Goal: Task Accomplishment & Management: Complete application form

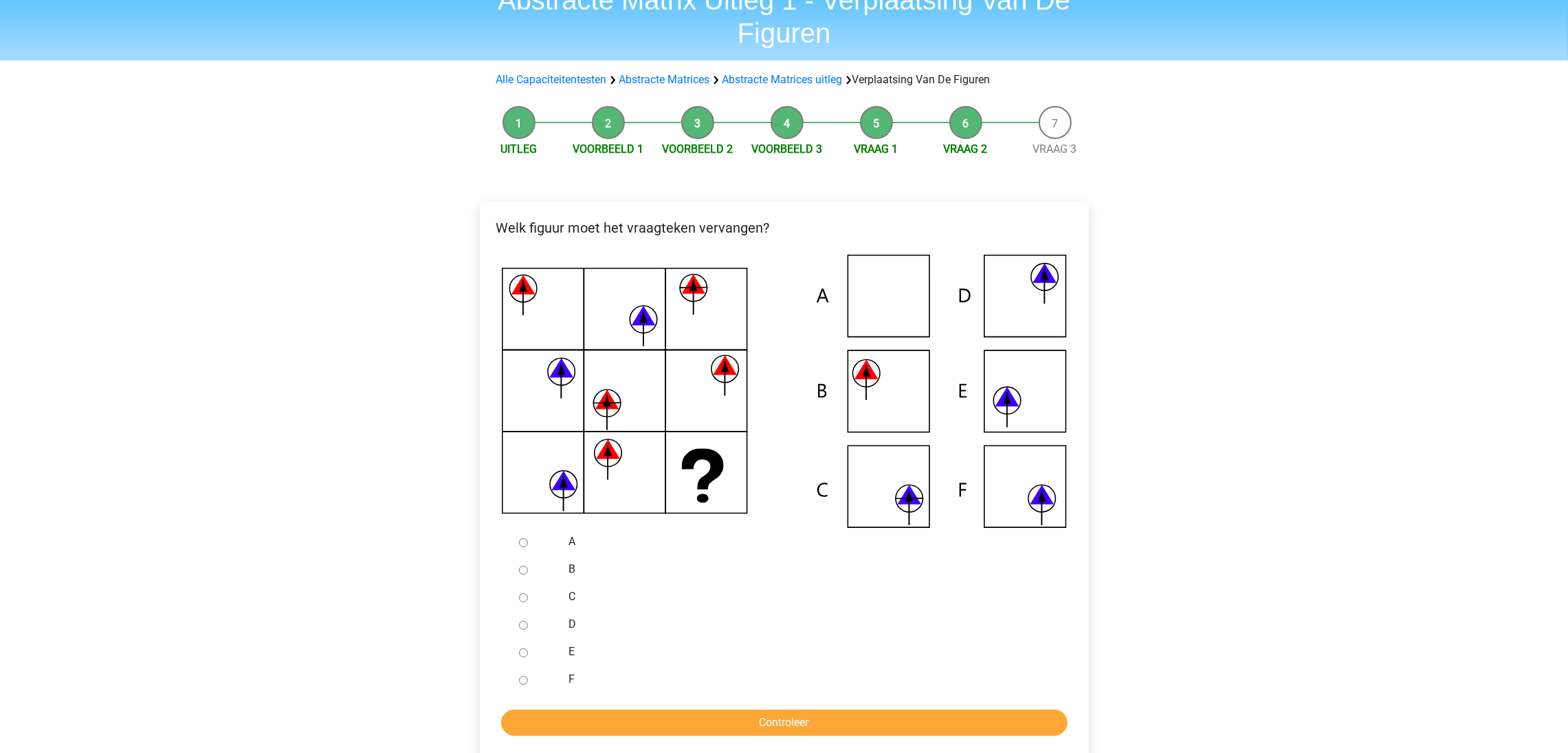
scroll to position [206, 0]
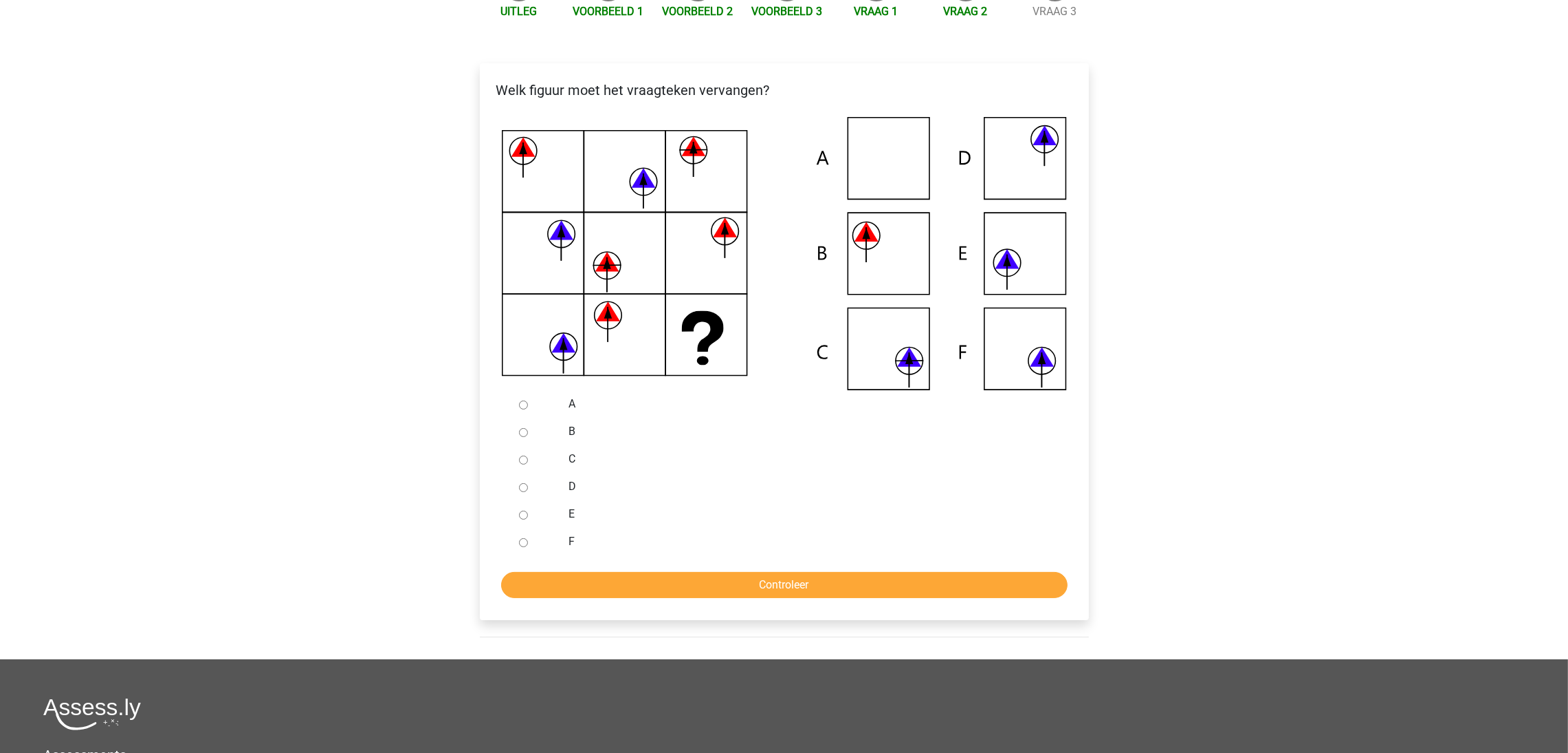
click at [524, 429] on input "B" at bounding box center [523, 432] width 9 height 9
radio input "true"
click at [773, 588] on input "Controleer" at bounding box center [784, 585] width 567 height 27
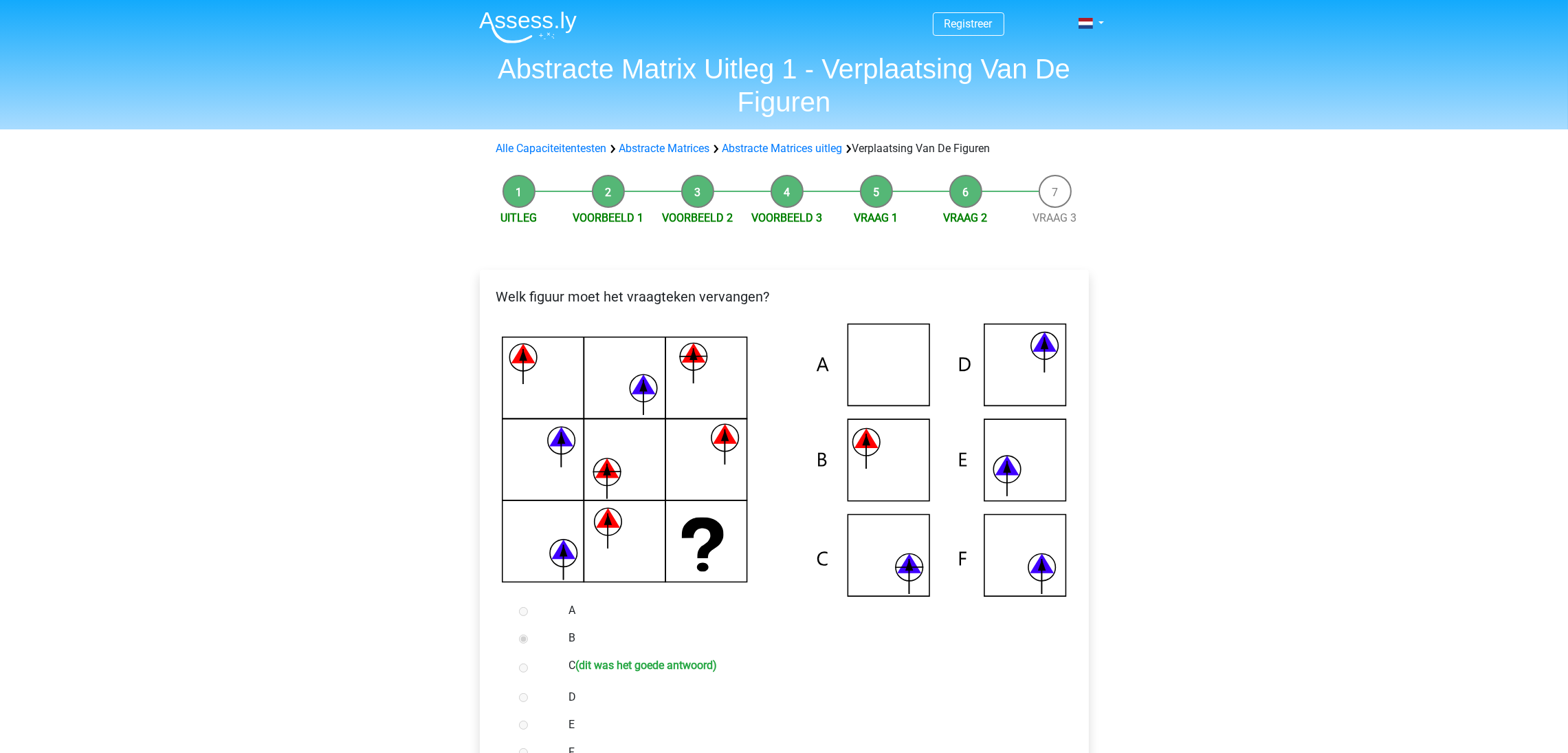
scroll to position [413, 0]
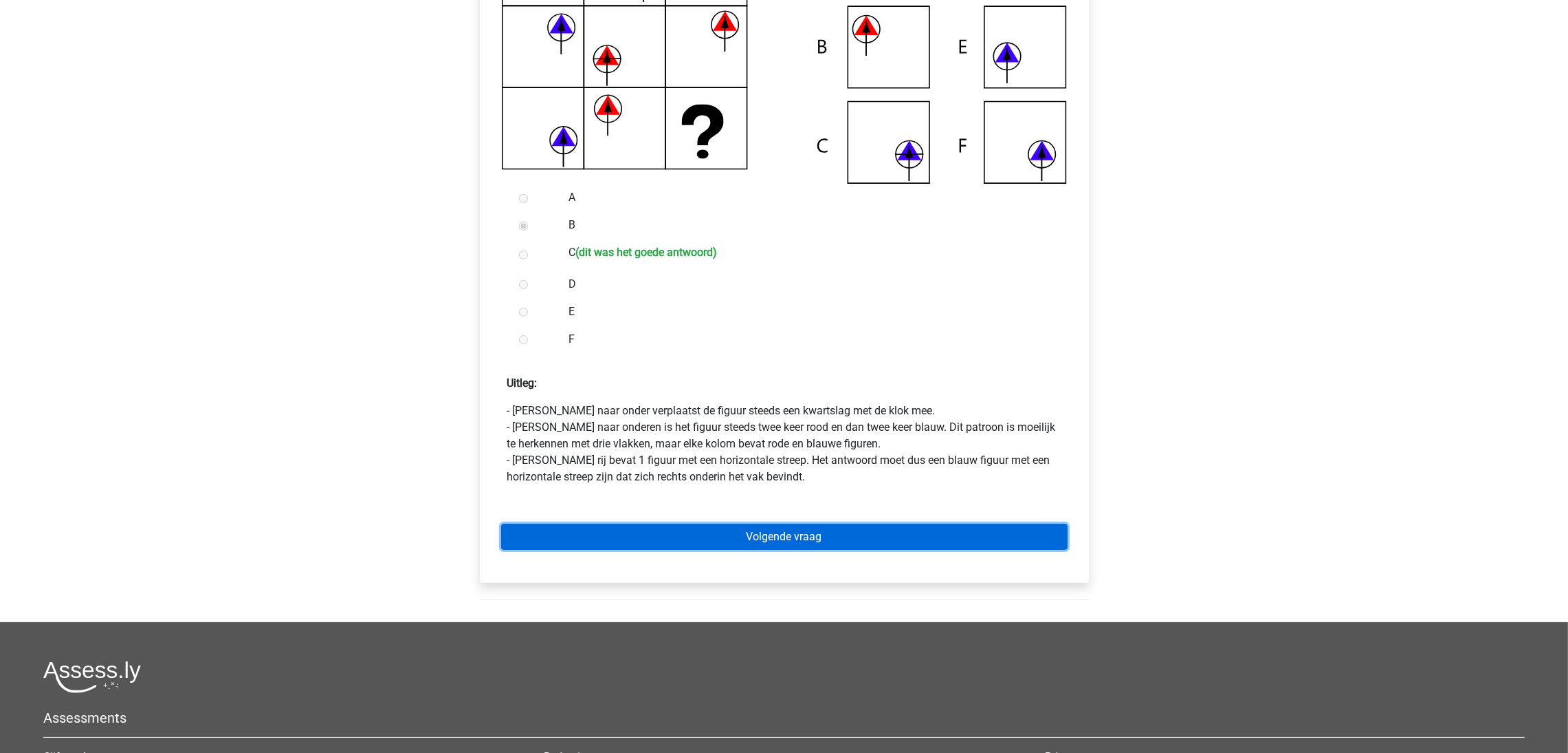
click at [762, 530] on link "Volgende vraag" at bounding box center [784, 537] width 567 height 27
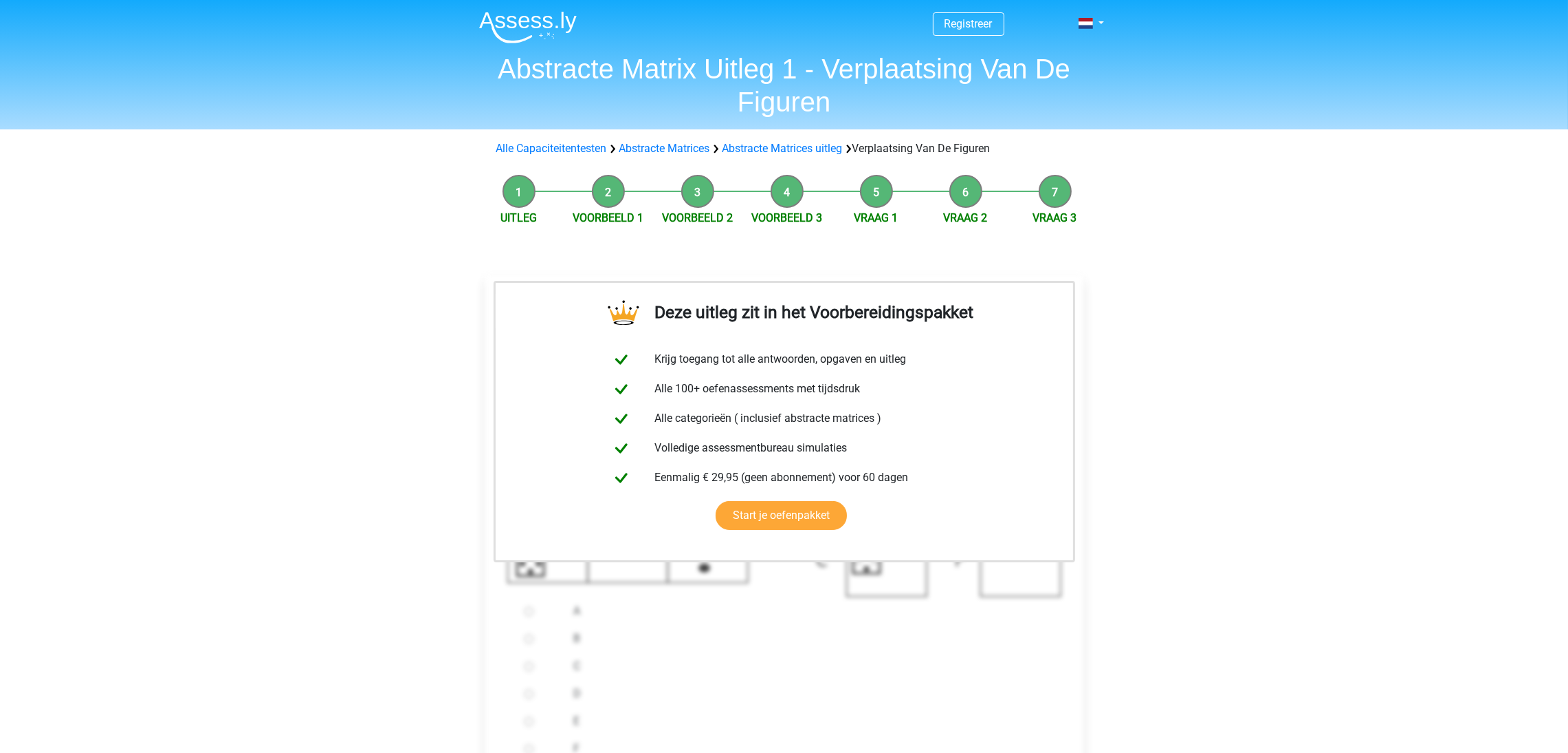
click at [607, 192] on li "Voorbeeld 1" at bounding box center [608, 201] width 89 height 51
click at [789, 145] on link "Abstracte Matrices uitleg" at bounding box center [783, 147] width 120 height 13
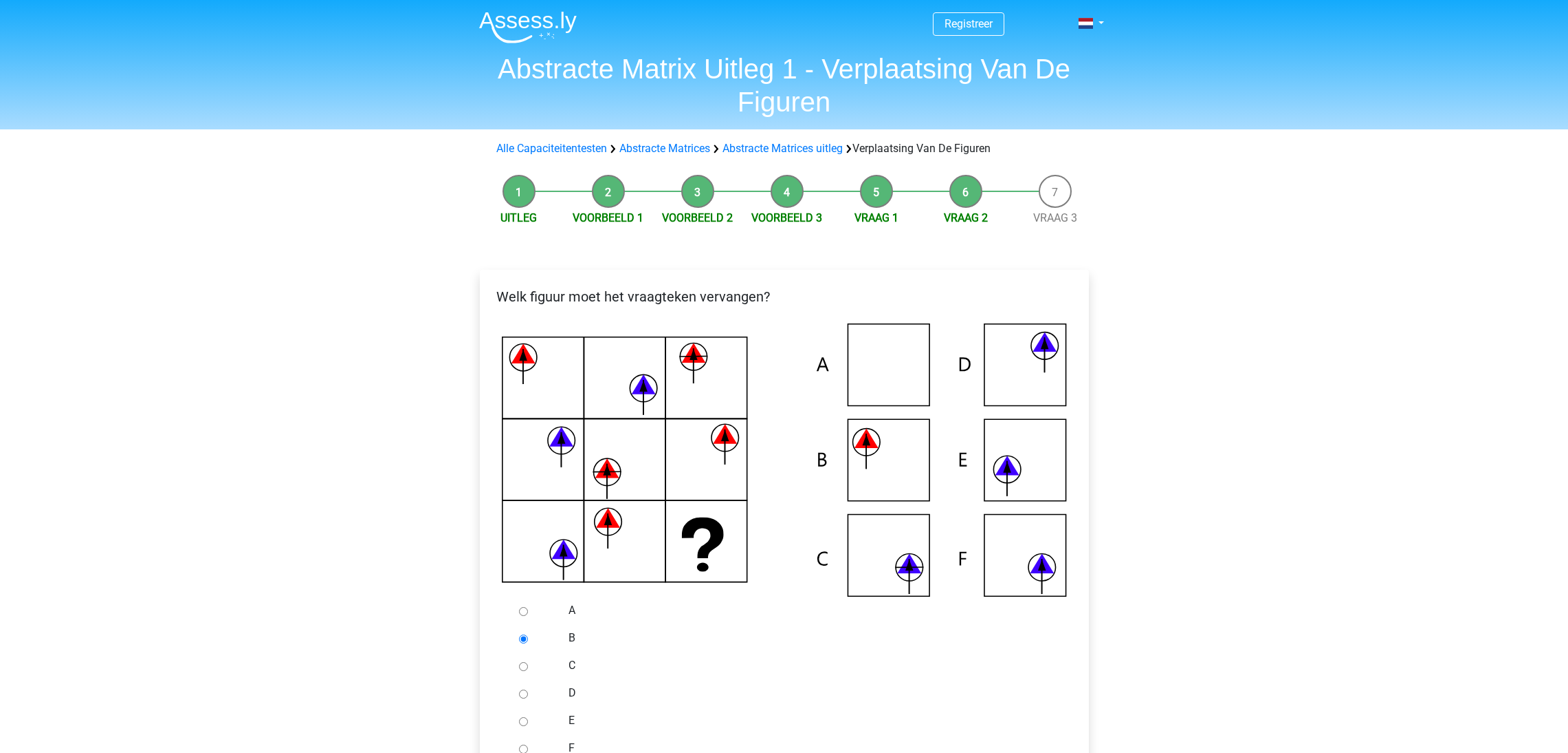
scroll to position [206, 0]
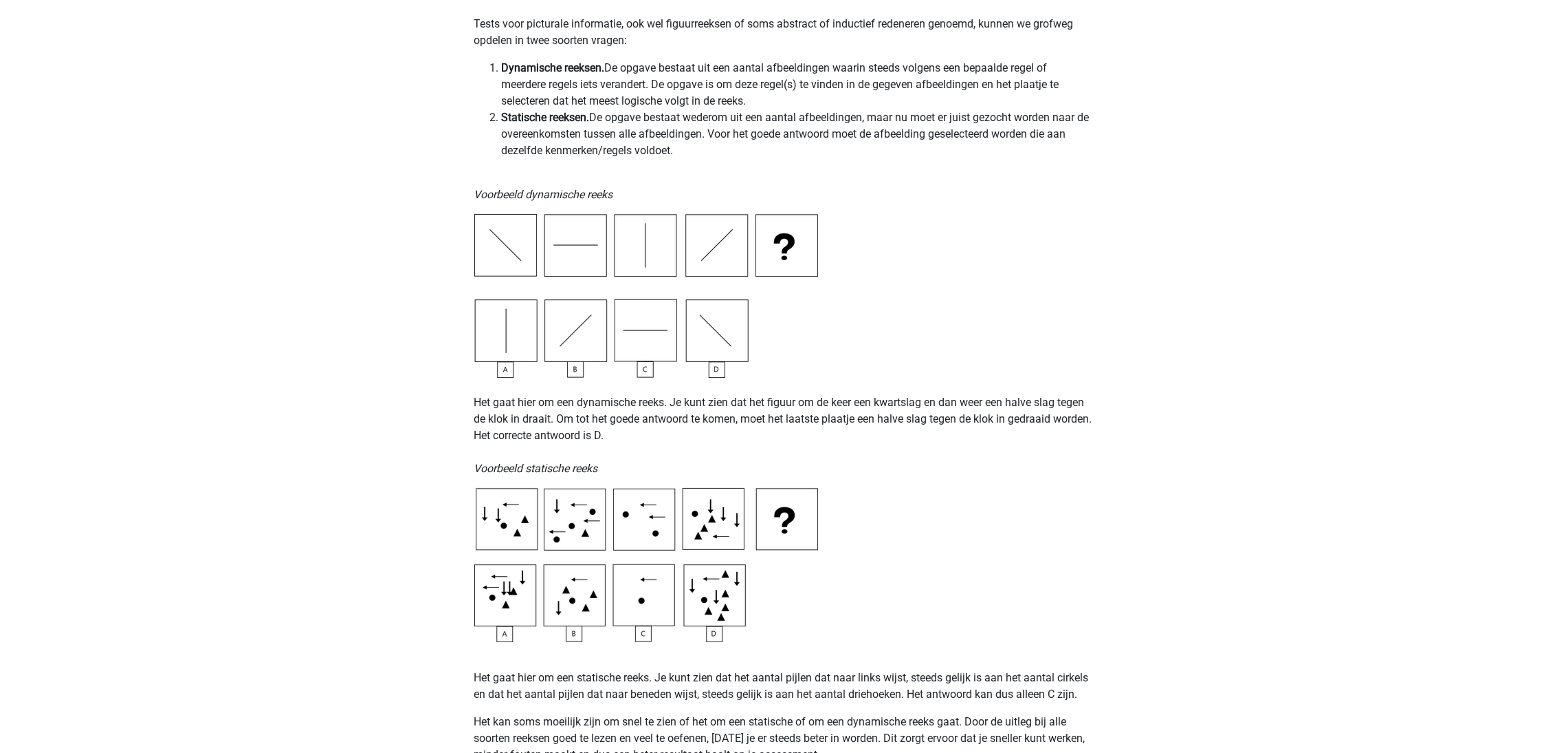
scroll to position [309, 0]
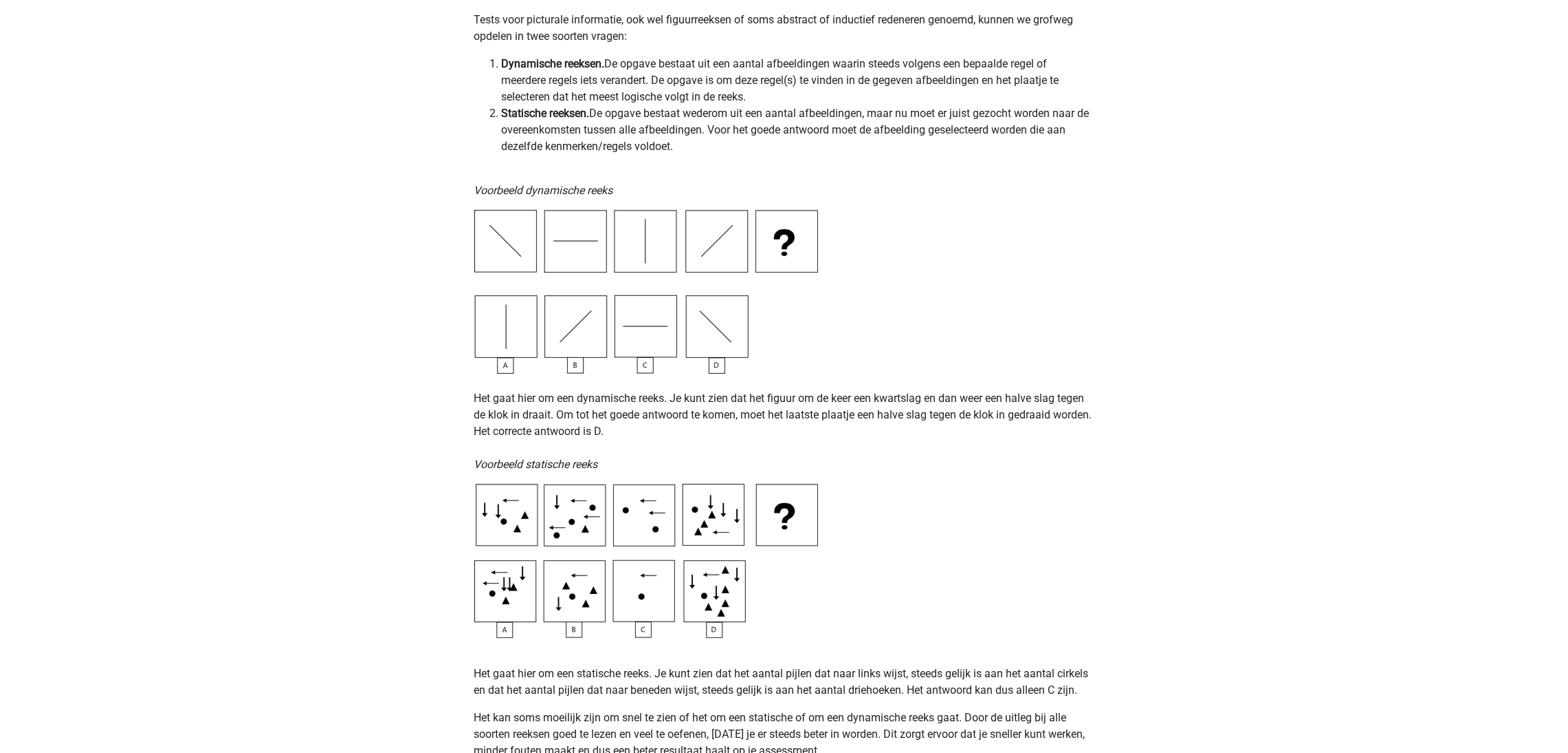
drag, startPoint x: 397, startPoint y: 392, endPoint x: 386, endPoint y: 450, distance: 59.0
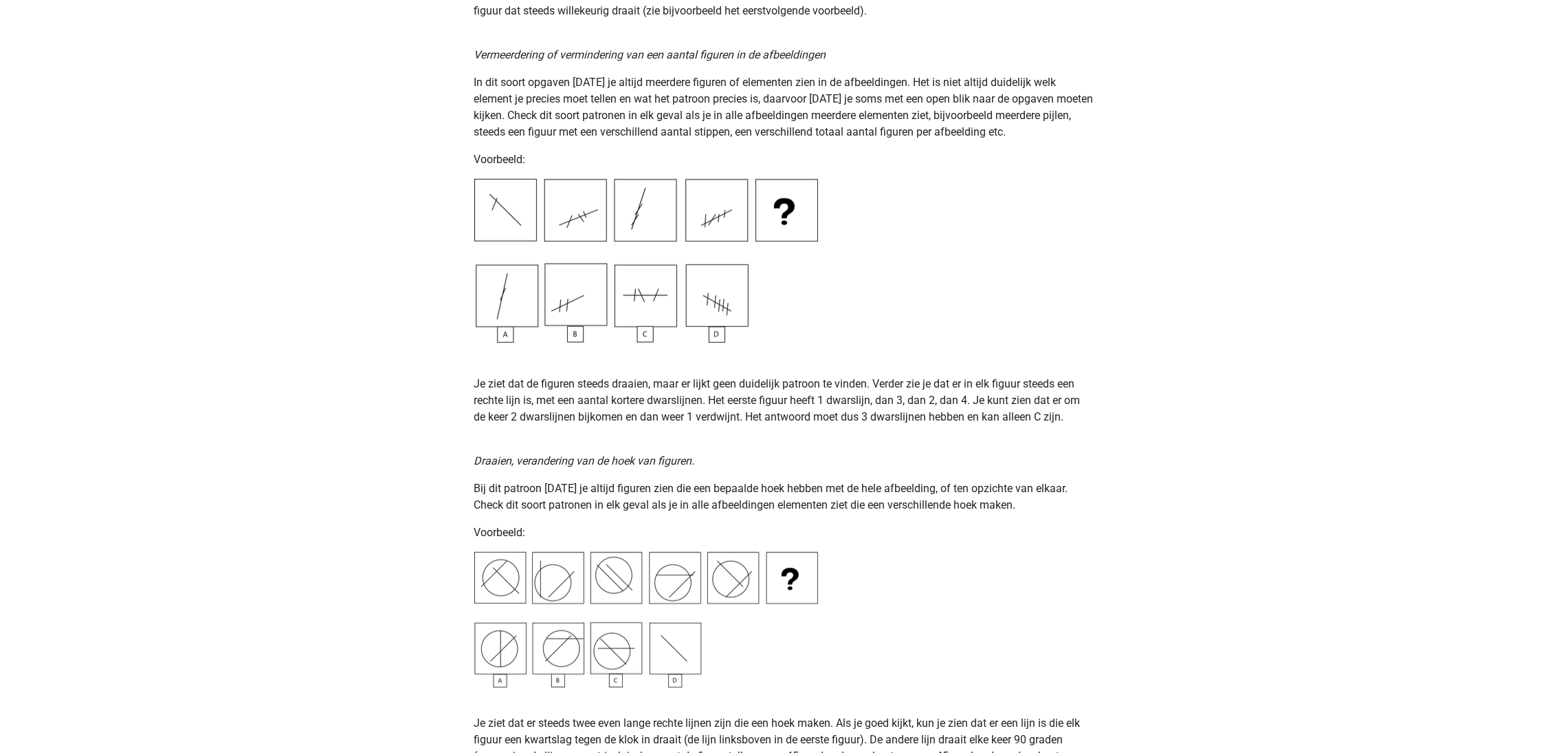
scroll to position [1131, 0]
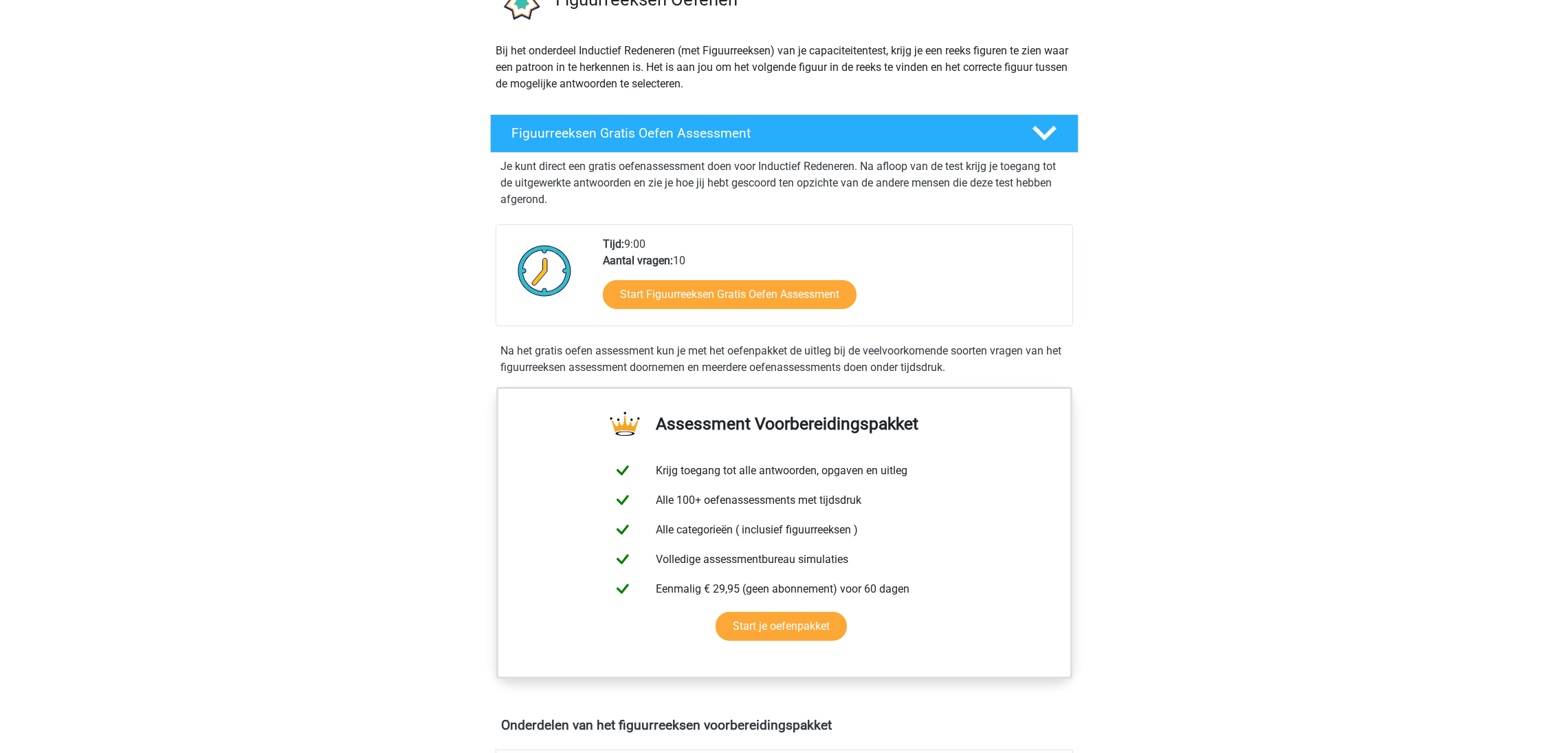
scroll to position [206, 0]
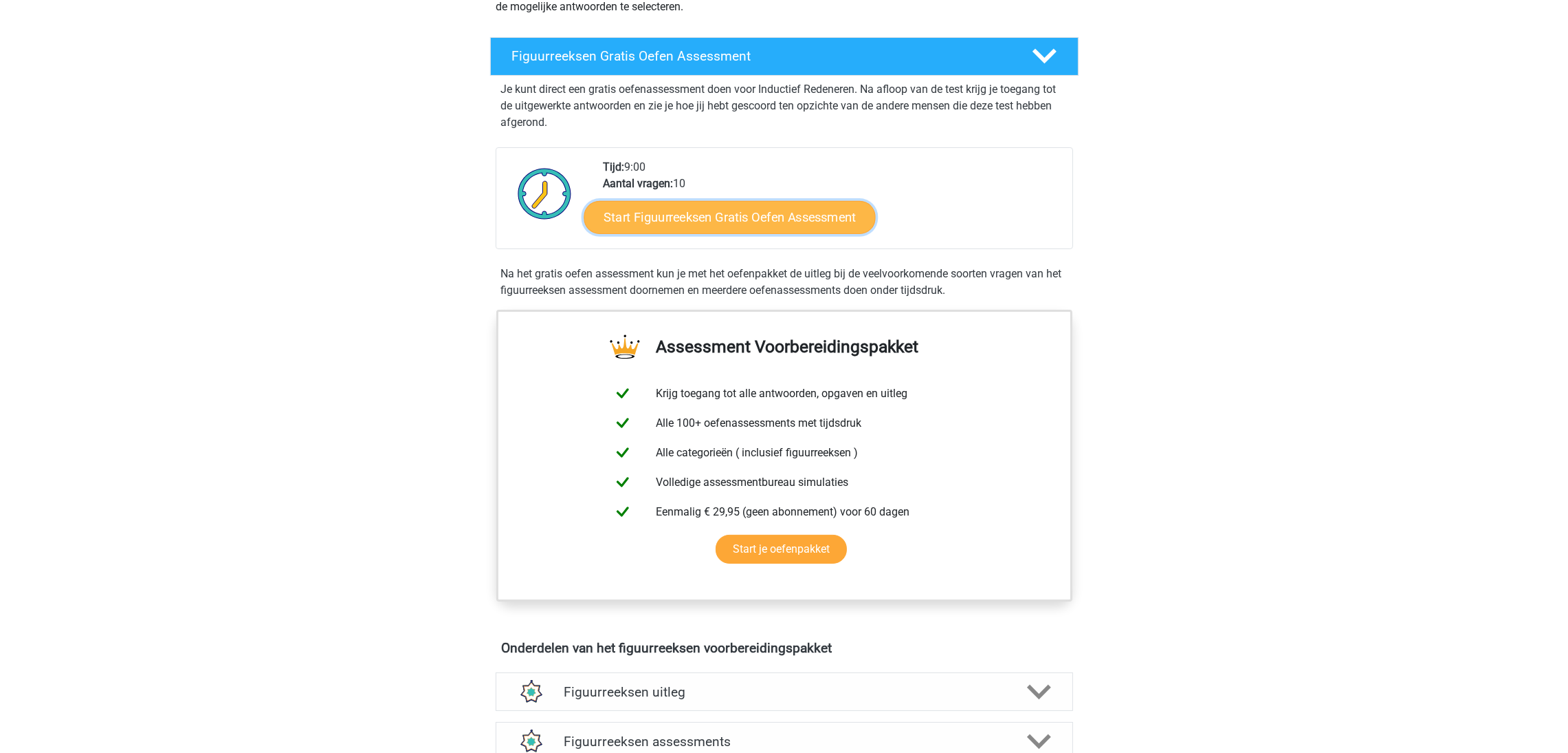
click at [634, 219] on link "Start Figuurreeksen Gratis Oefen Assessment" at bounding box center [729, 217] width 292 height 33
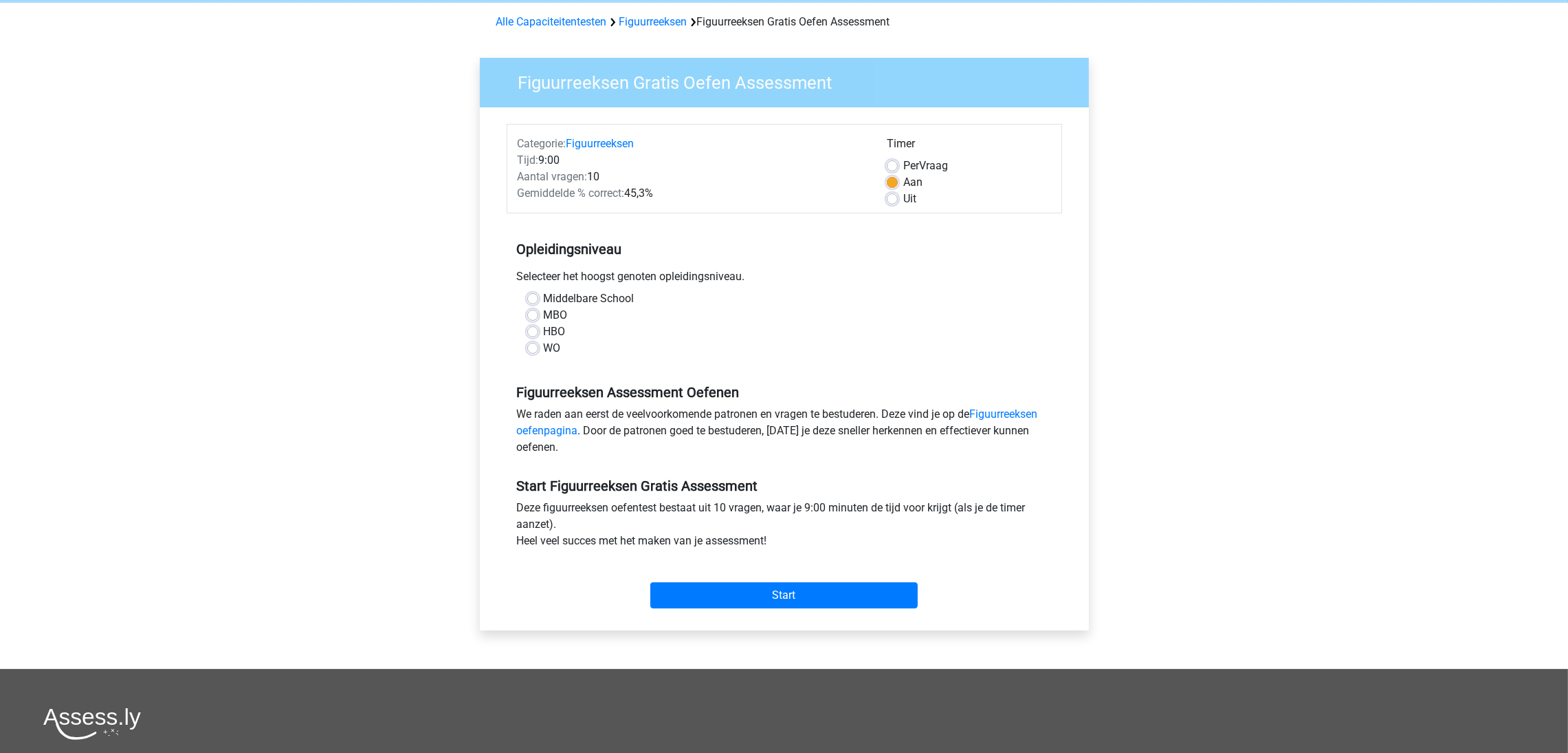
scroll to position [103, 0]
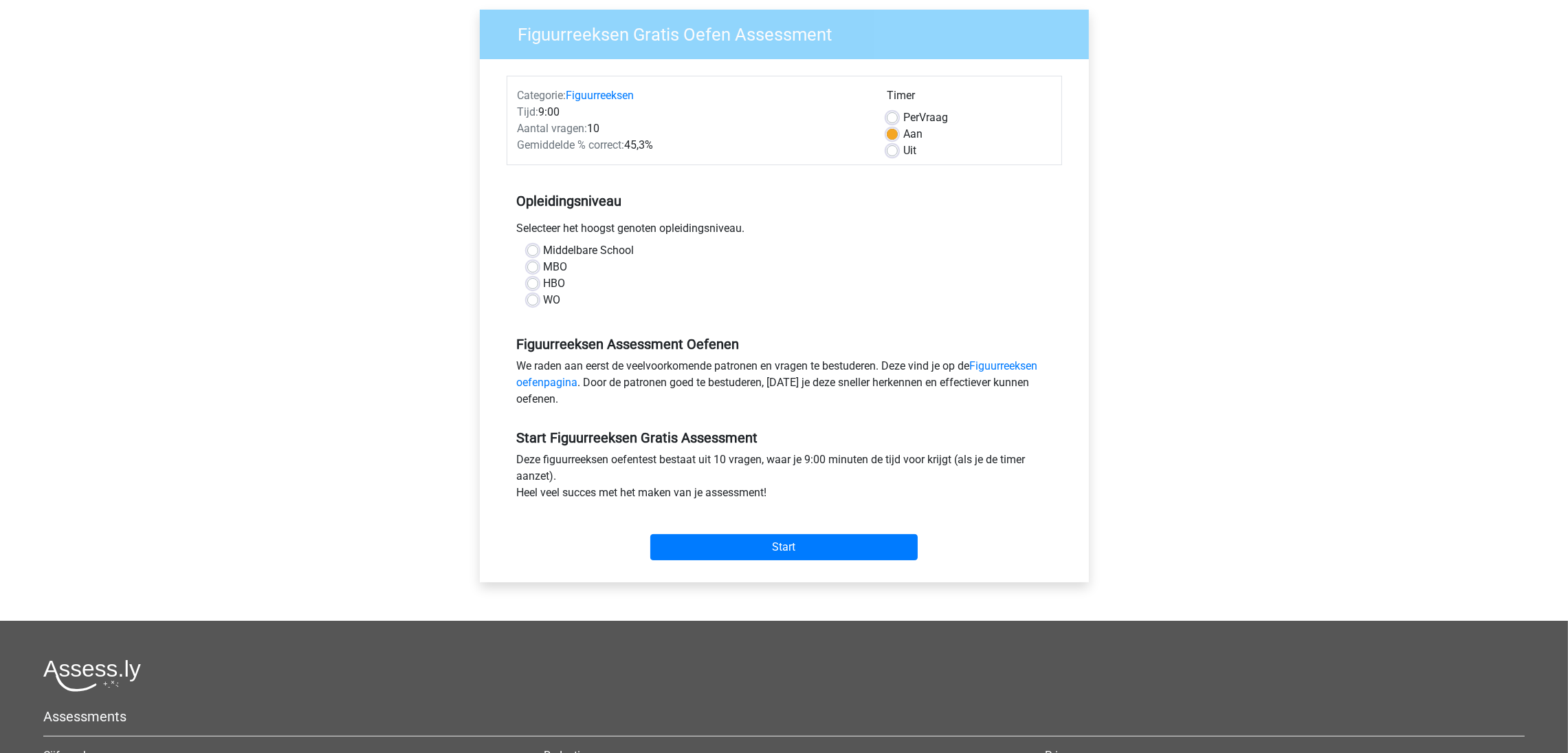
click at [544, 280] on label "HBO" at bounding box center [555, 283] width 22 height 17
click at [534, 280] on input "HBO" at bounding box center [532, 282] width 11 height 14
radio input "true"
click at [727, 545] on input "Start" at bounding box center [784, 547] width 267 height 27
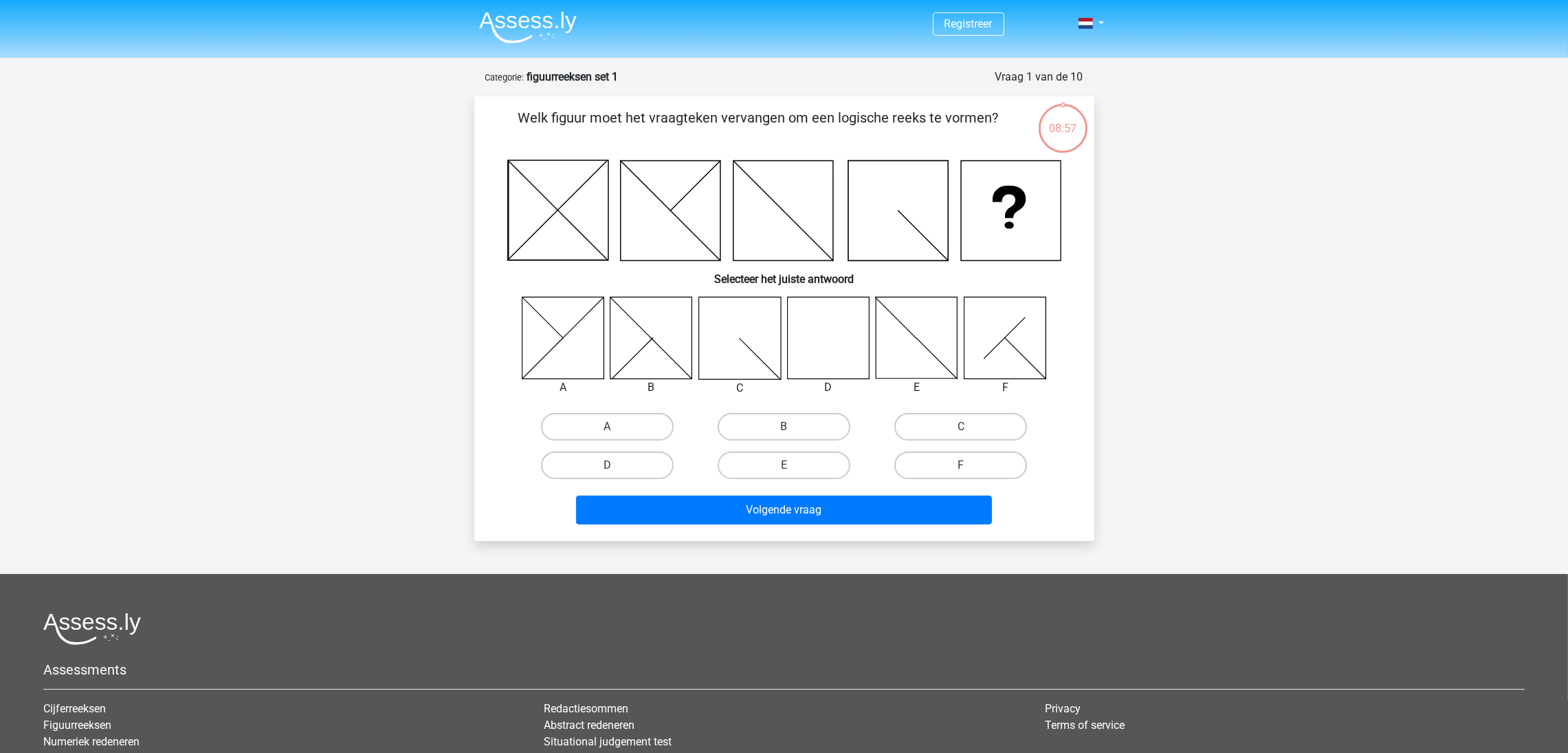
scroll to position [103, 0]
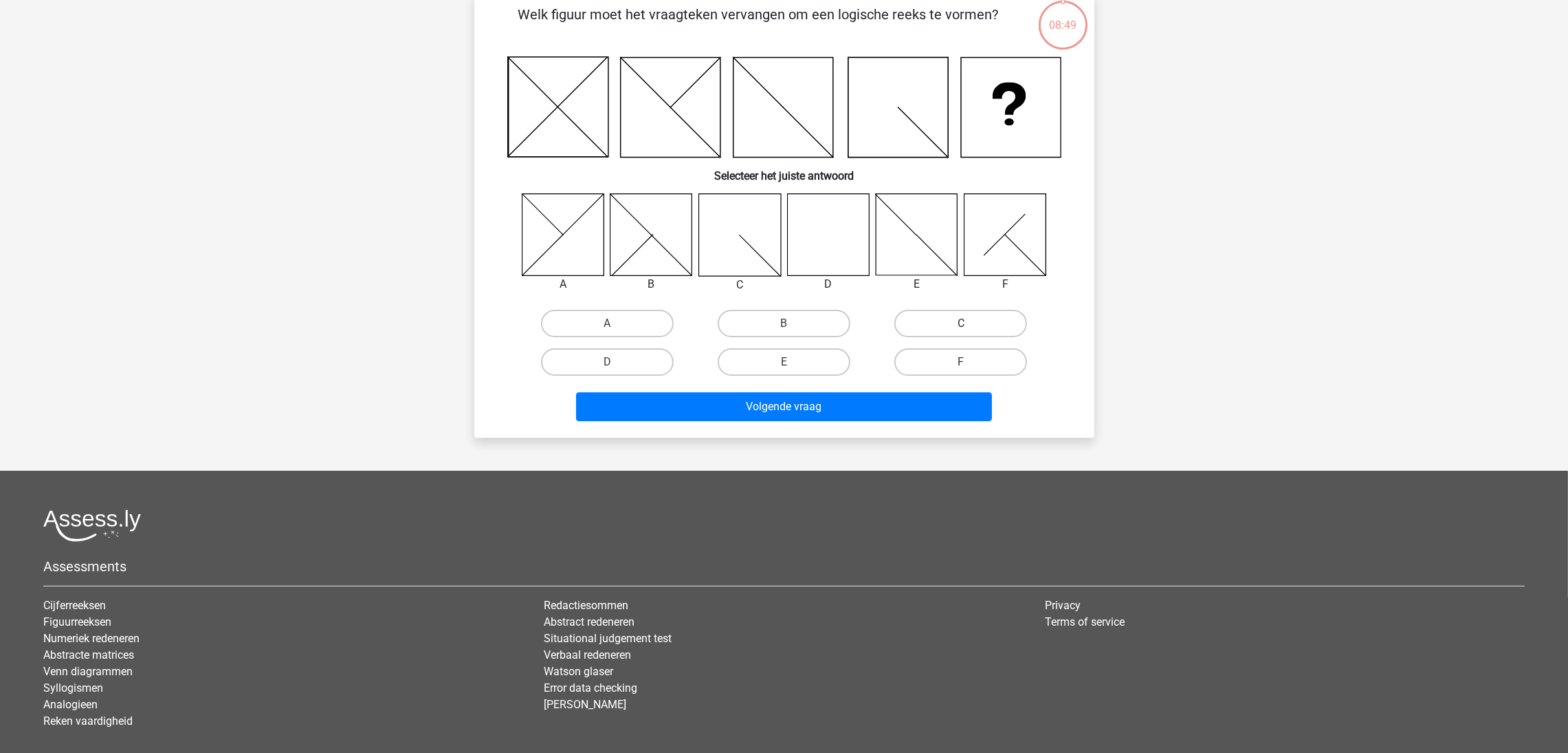
click at [935, 315] on label "C" at bounding box center [961, 323] width 133 height 28
click at [961, 323] on input "C" at bounding box center [965, 327] width 9 height 9
radio input "true"
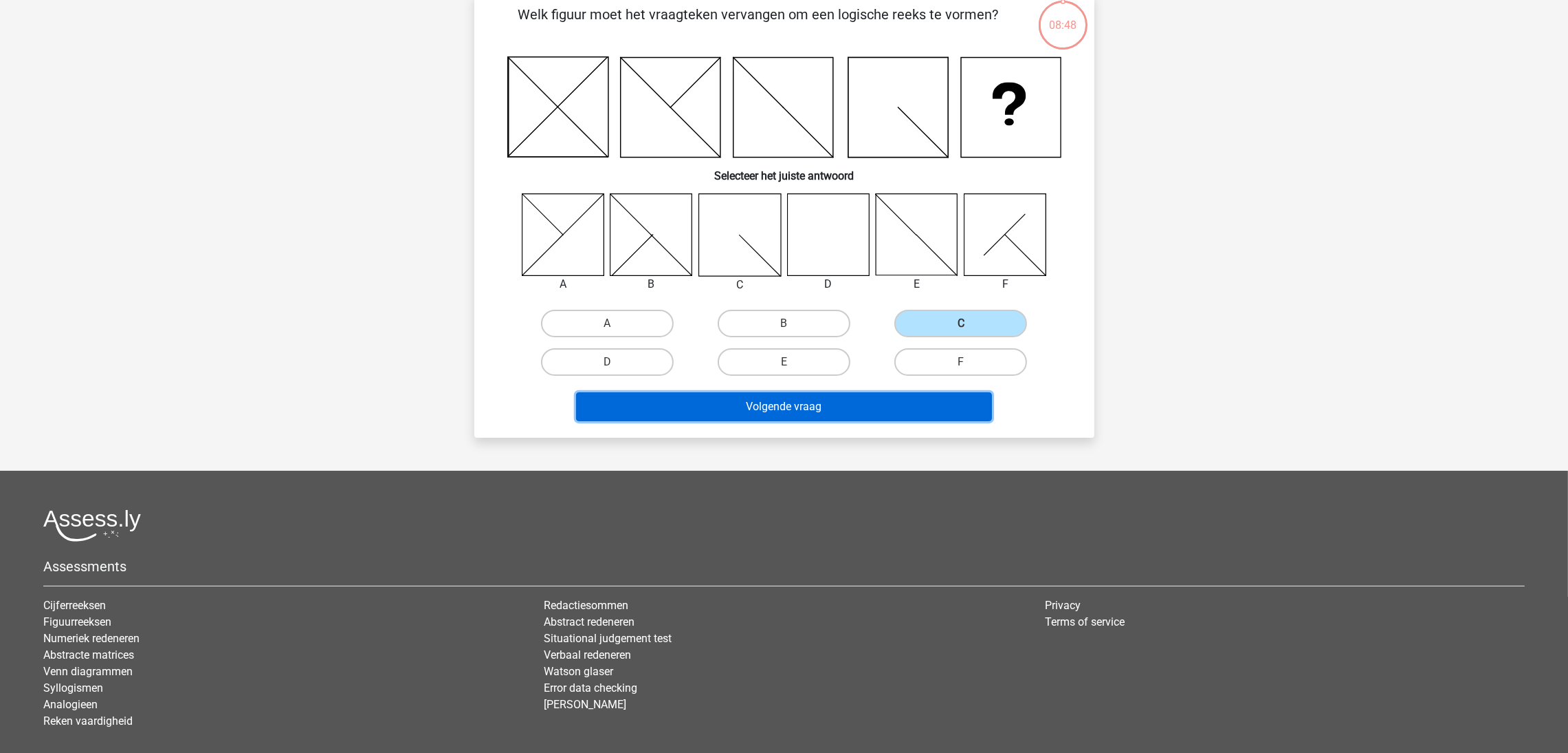
click at [811, 398] on button "Volgende vraag" at bounding box center [783, 406] width 416 height 29
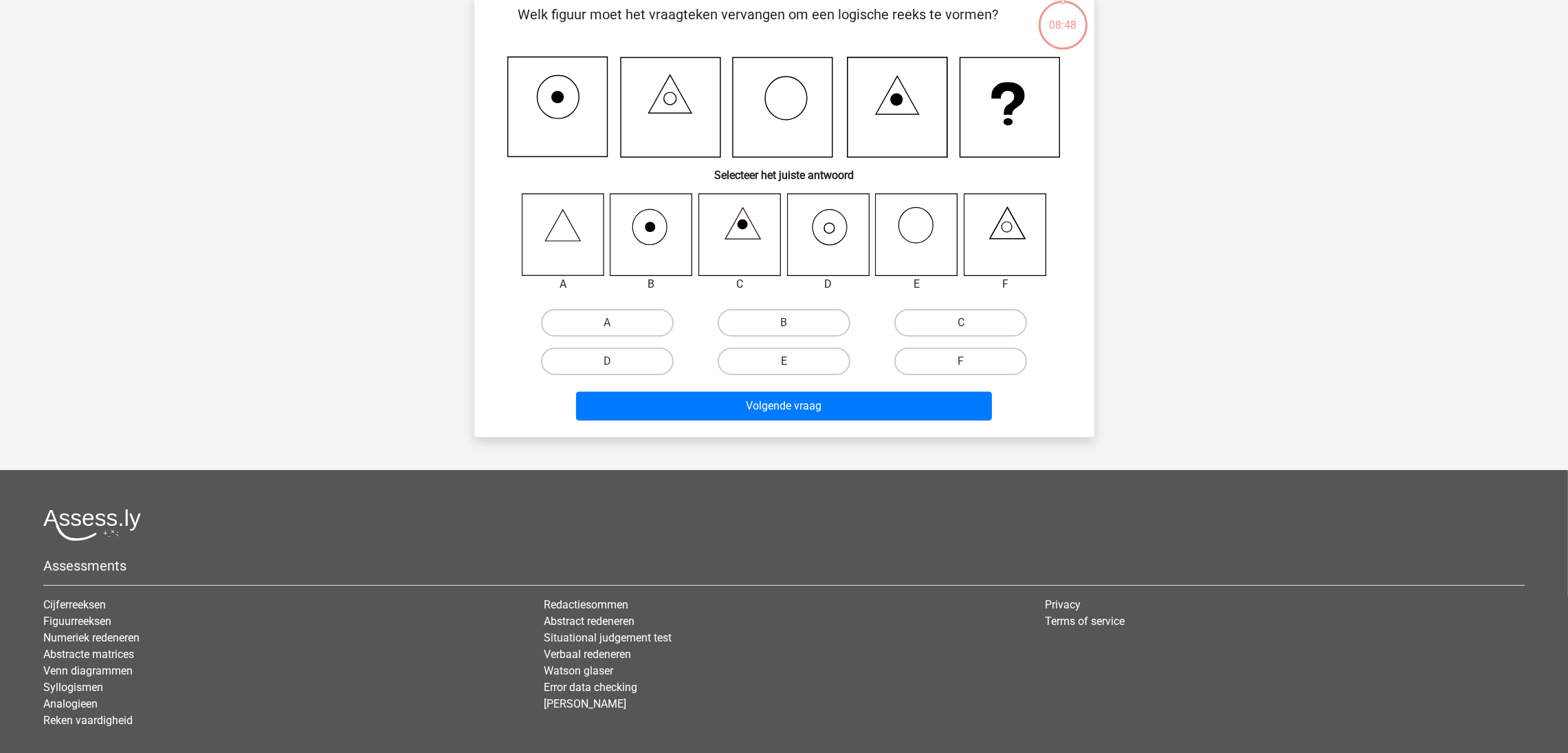
scroll to position [68, 0]
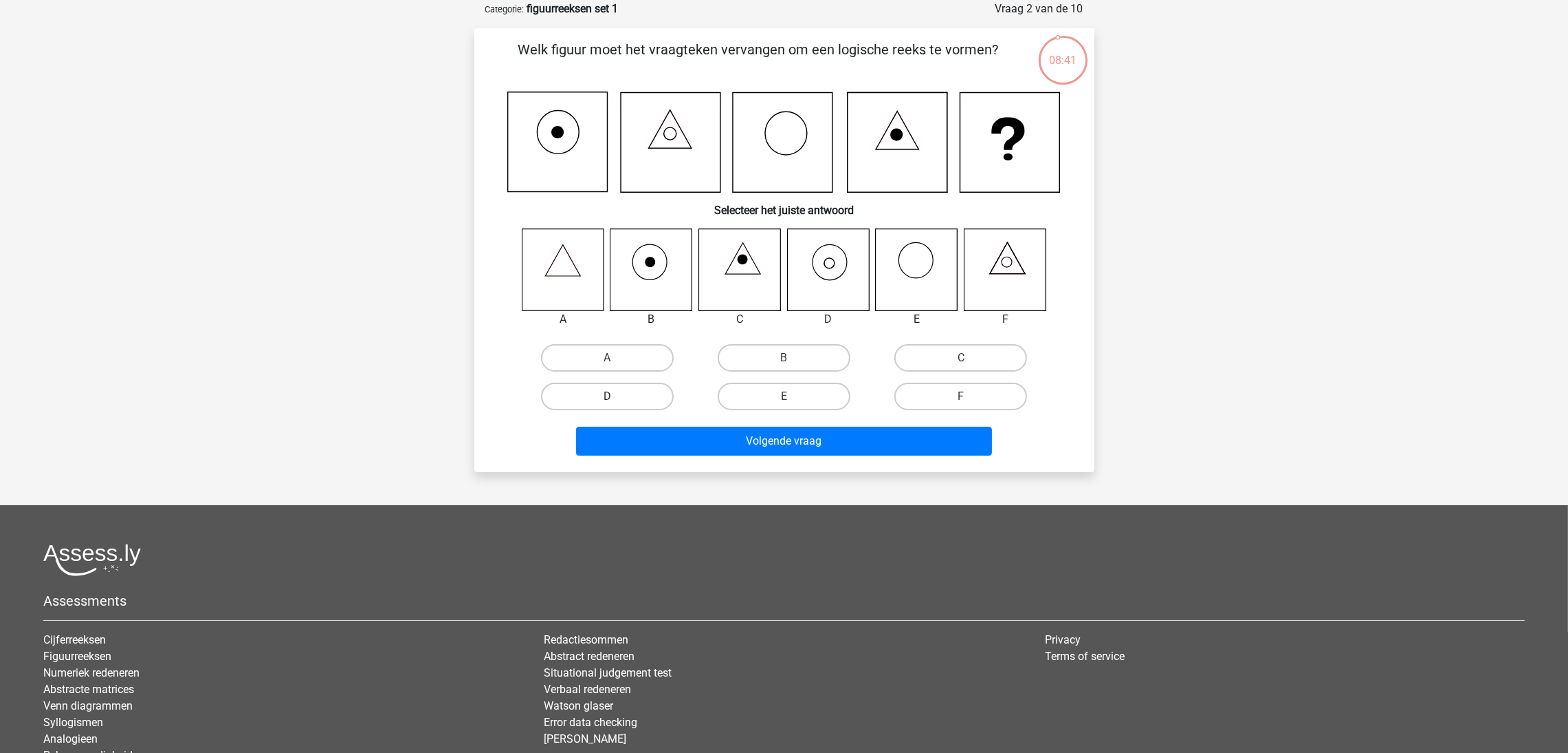
click at [609, 390] on label "D" at bounding box center [607, 396] width 133 height 28
click at [609, 396] on input "D" at bounding box center [611, 400] width 9 height 9
radio input "true"
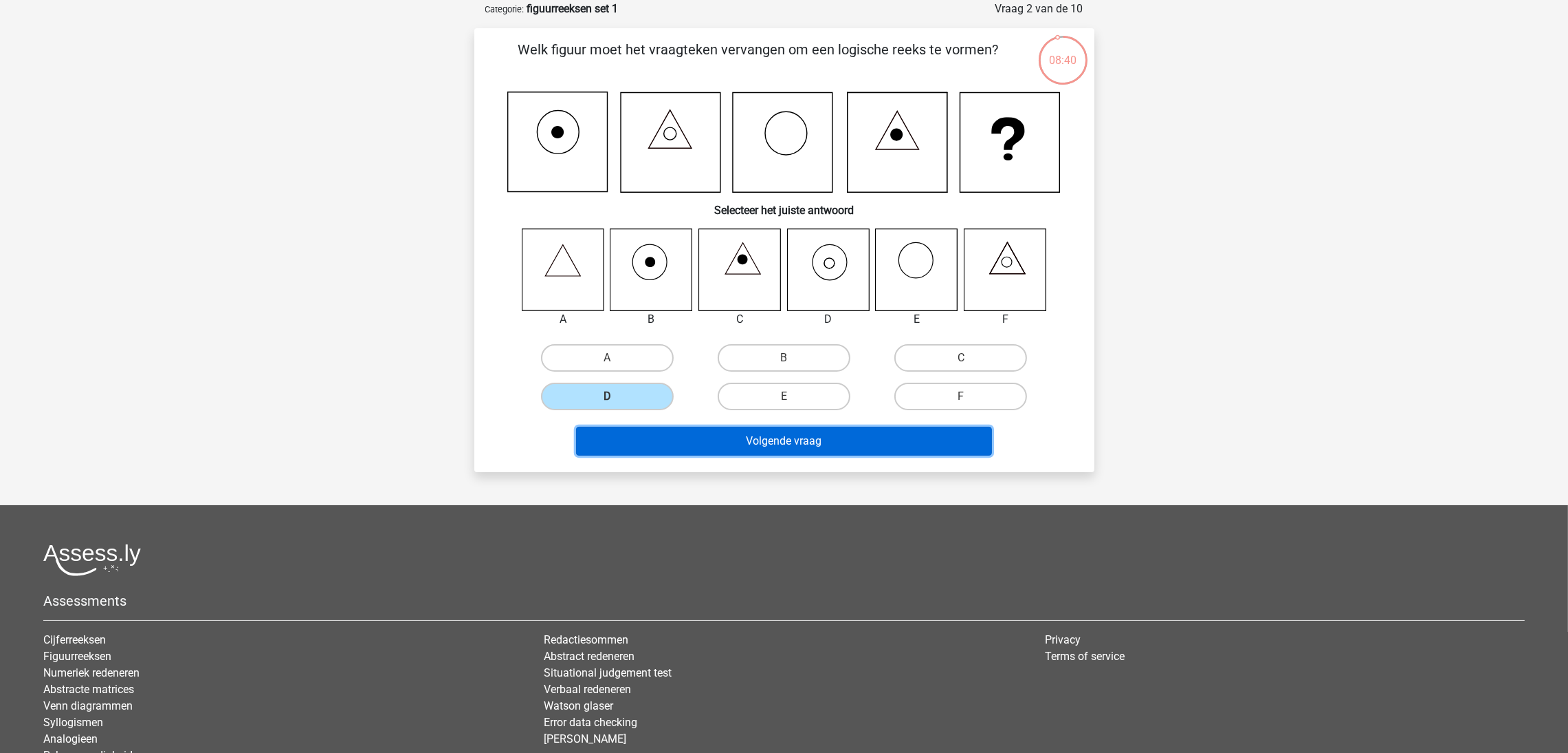
click at [719, 433] on button "Volgende vraag" at bounding box center [783, 440] width 416 height 29
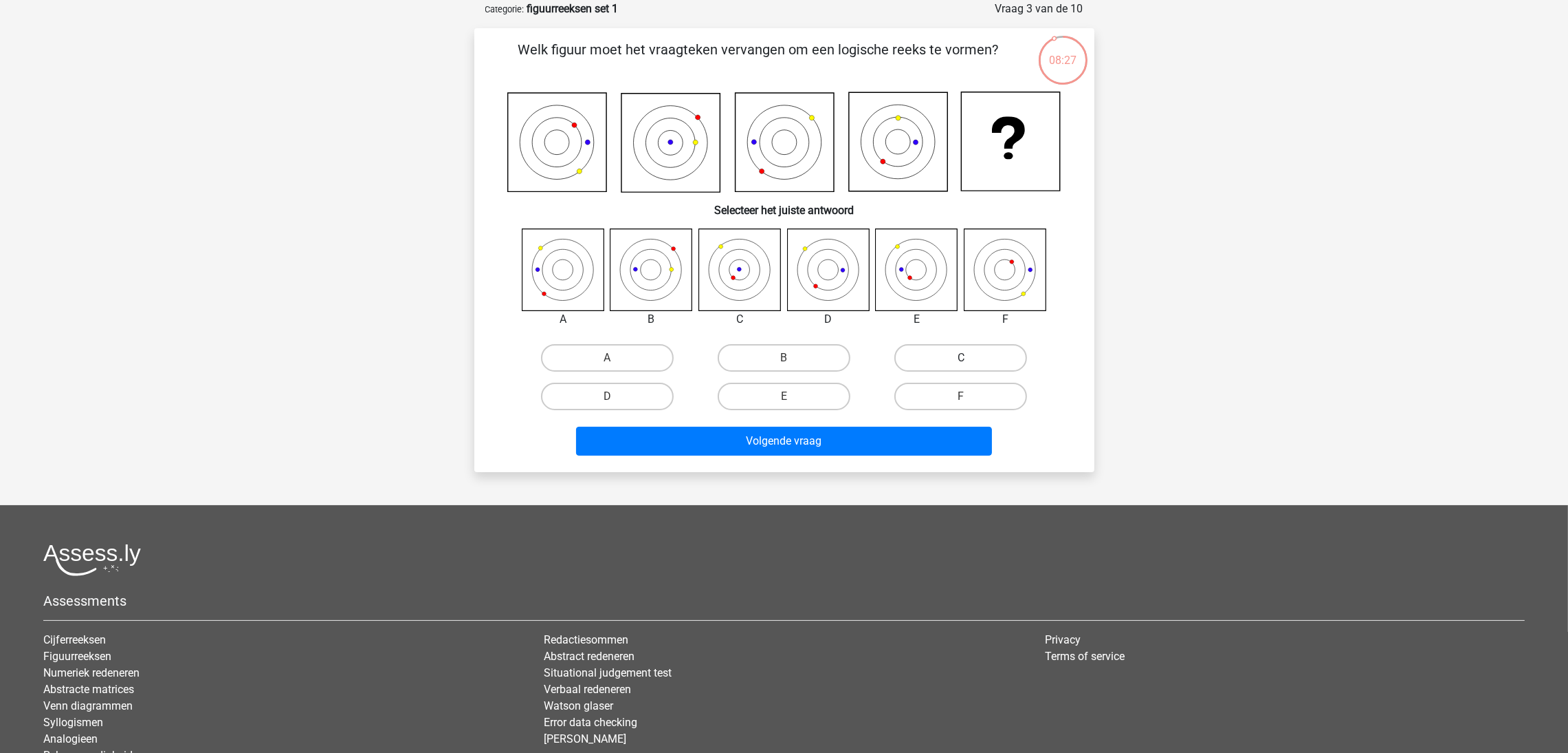
click at [936, 347] on label "C" at bounding box center [961, 358] width 133 height 28
click at [961, 358] on input "C" at bounding box center [965, 362] width 9 height 9
radio input "true"
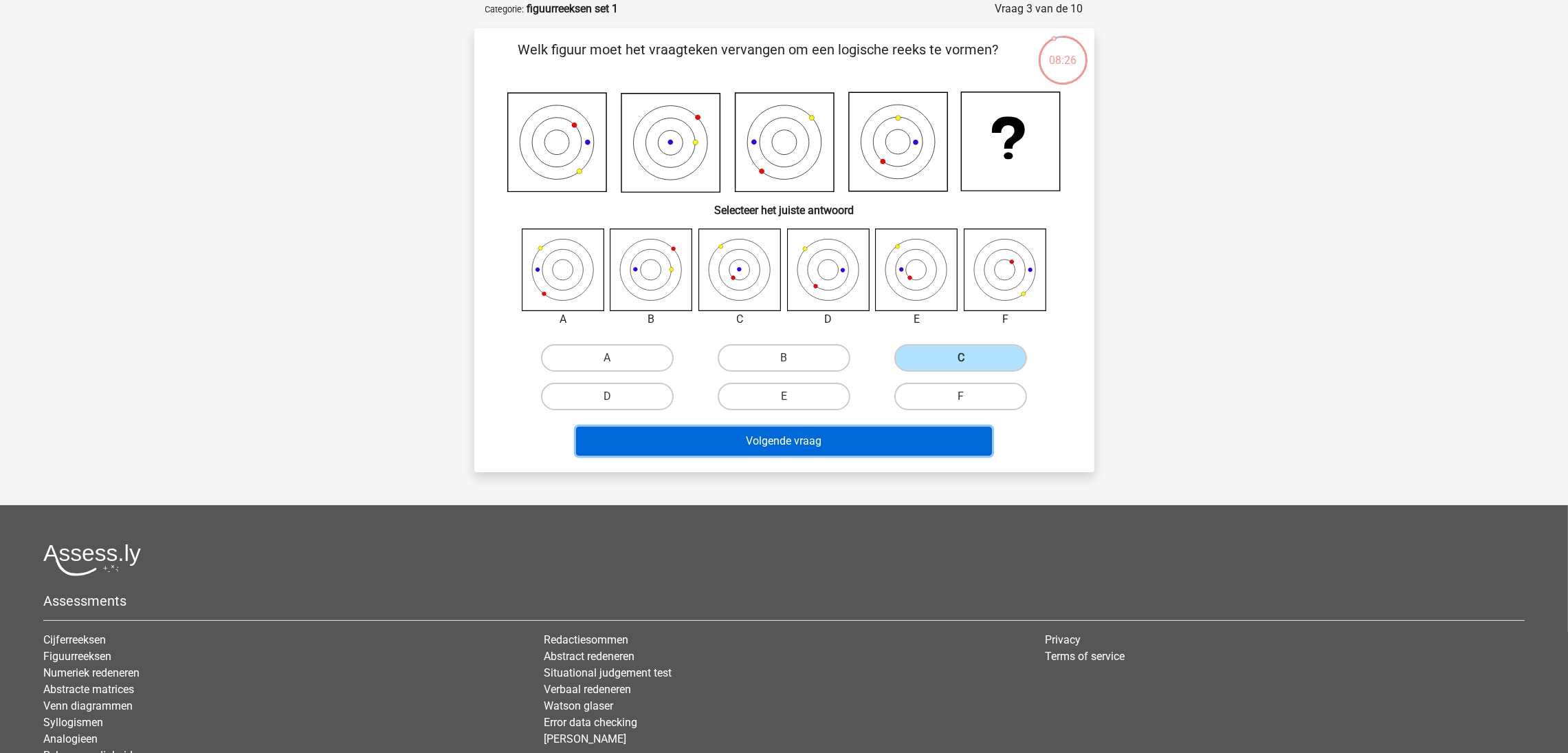
click at [837, 431] on button "Volgende vraag" at bounding box center [783, 440] width 416 height 29
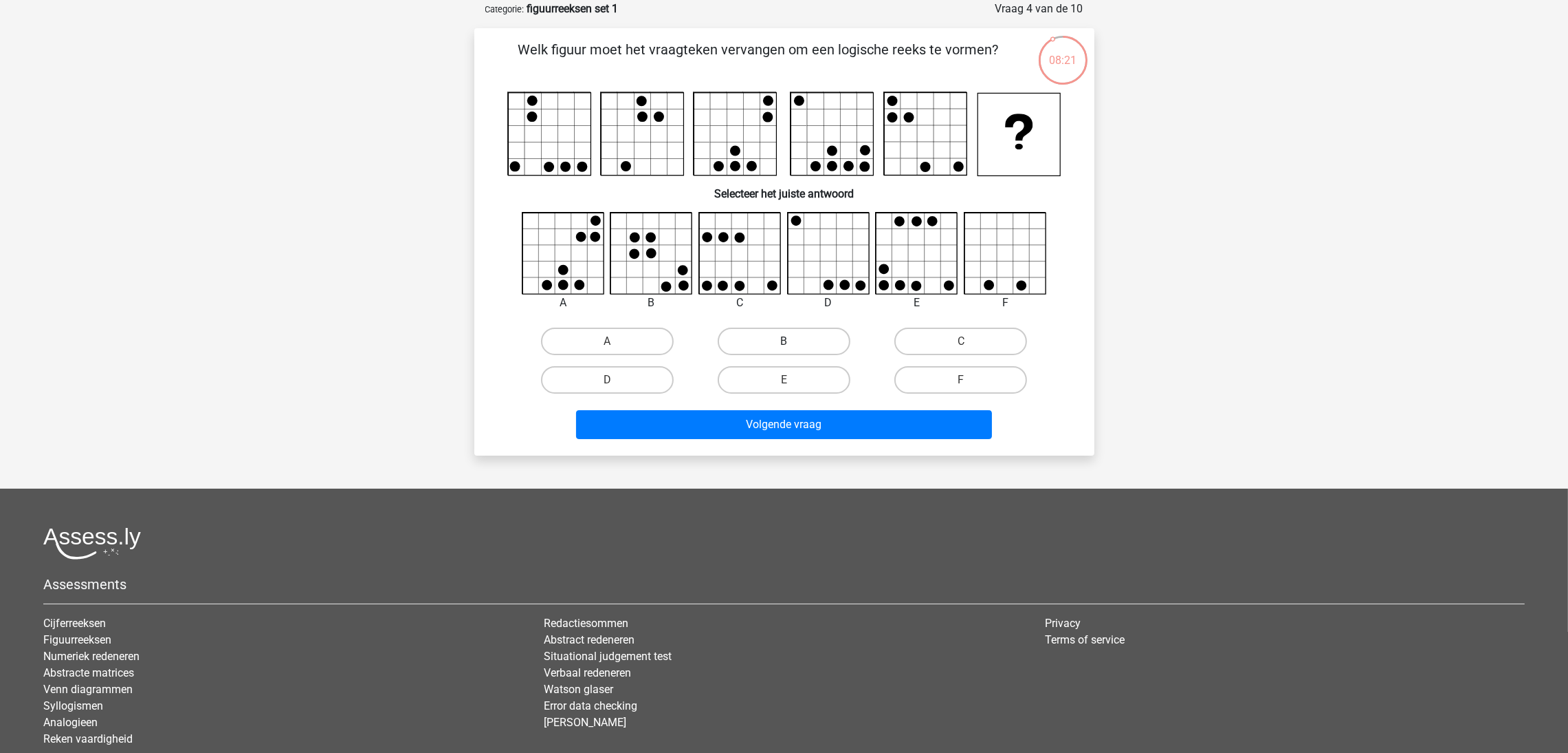
click at [799, 340] on label "B" at bounding box center [784, 341] width 133 height 28
click at [793, 341] on input "B" at bounding box center [788, 345] width 9 height 9
radio input "true"
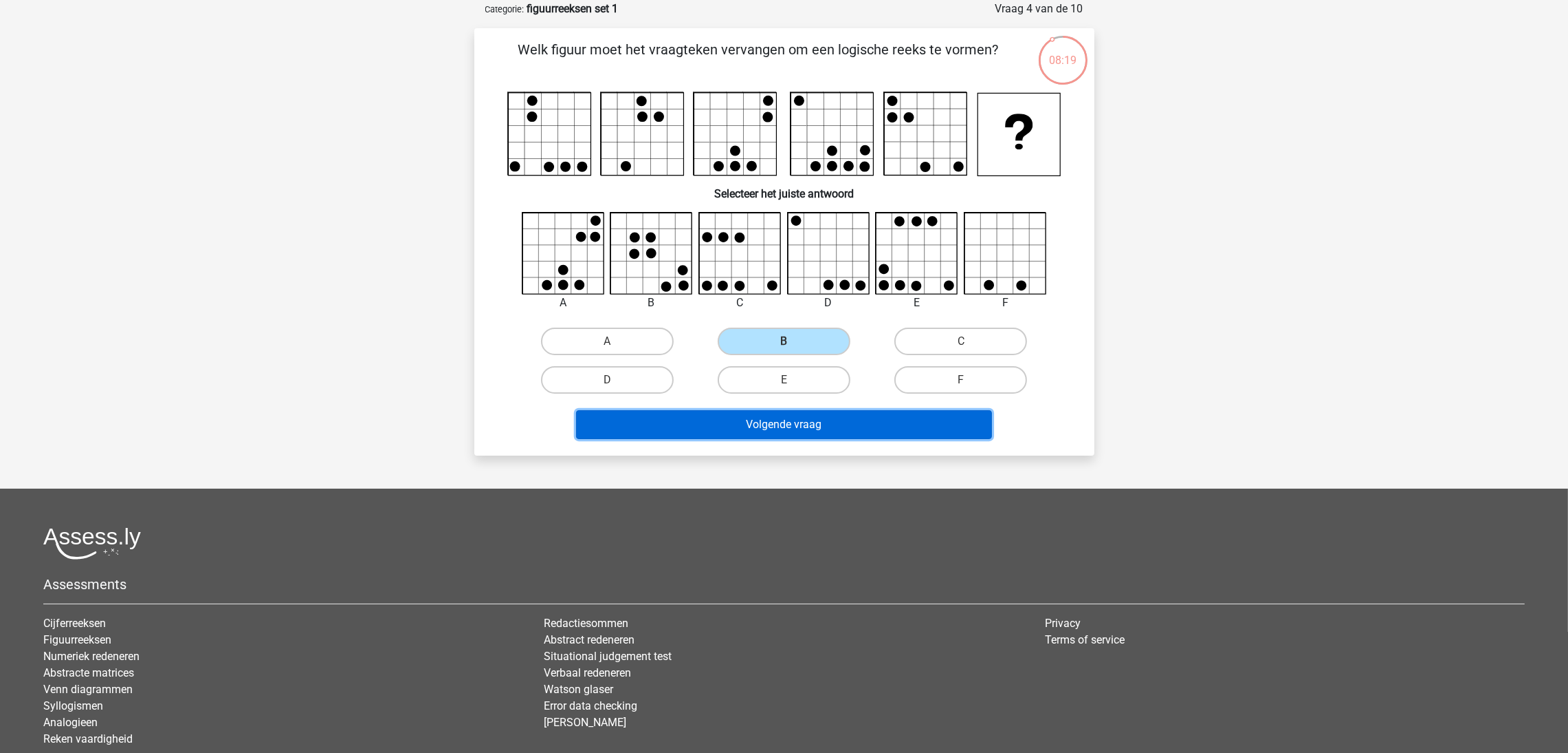
click at [802, 417] on button "Volgende vraag" at bounding box center [783, 424] width 416 height 29
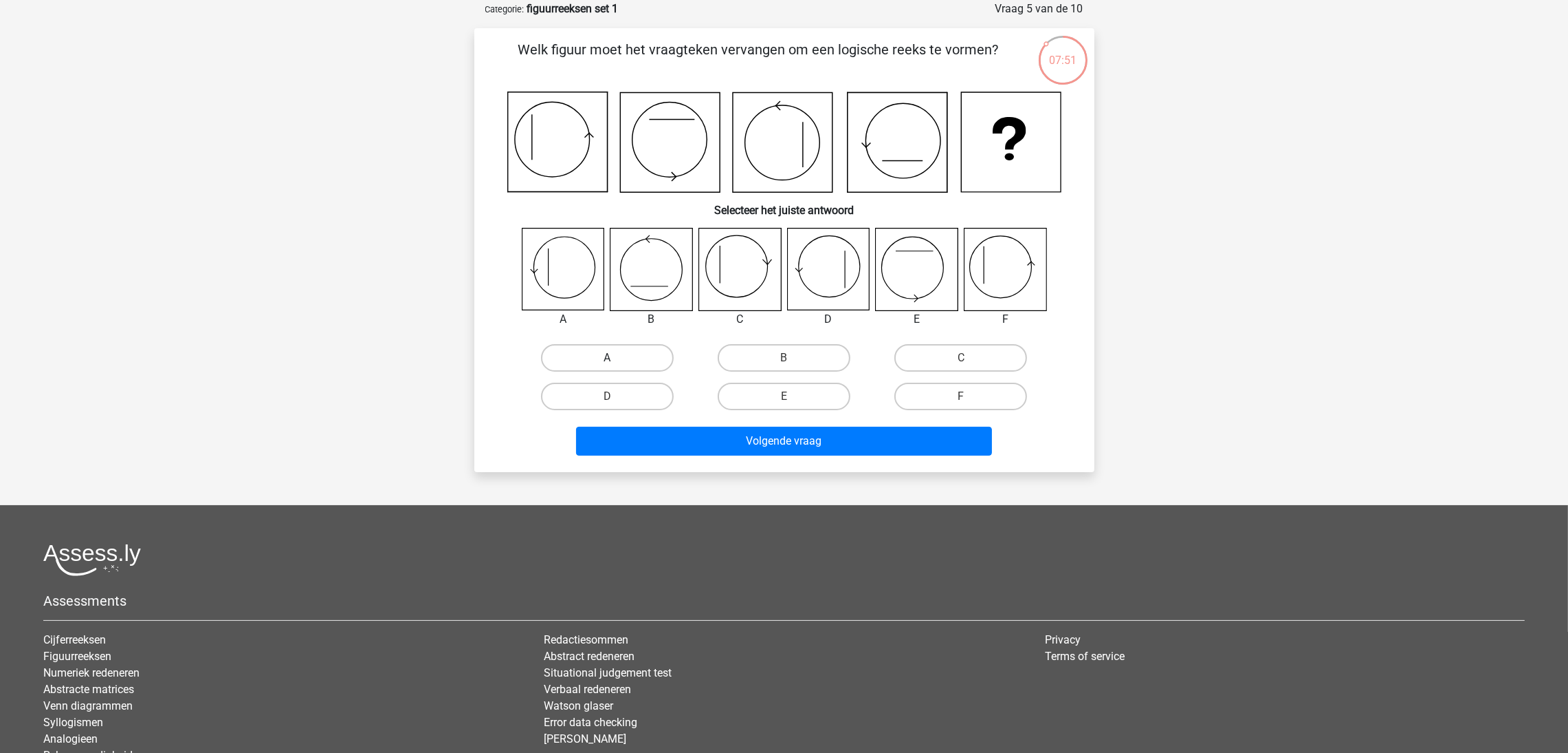
click at [599, 344] on label "A" at bounding box center [607, 358] width 133 height 28
click at [607, 358] on input "A" at bounding box center [611, 362] width 9 height 9
radio input "true"
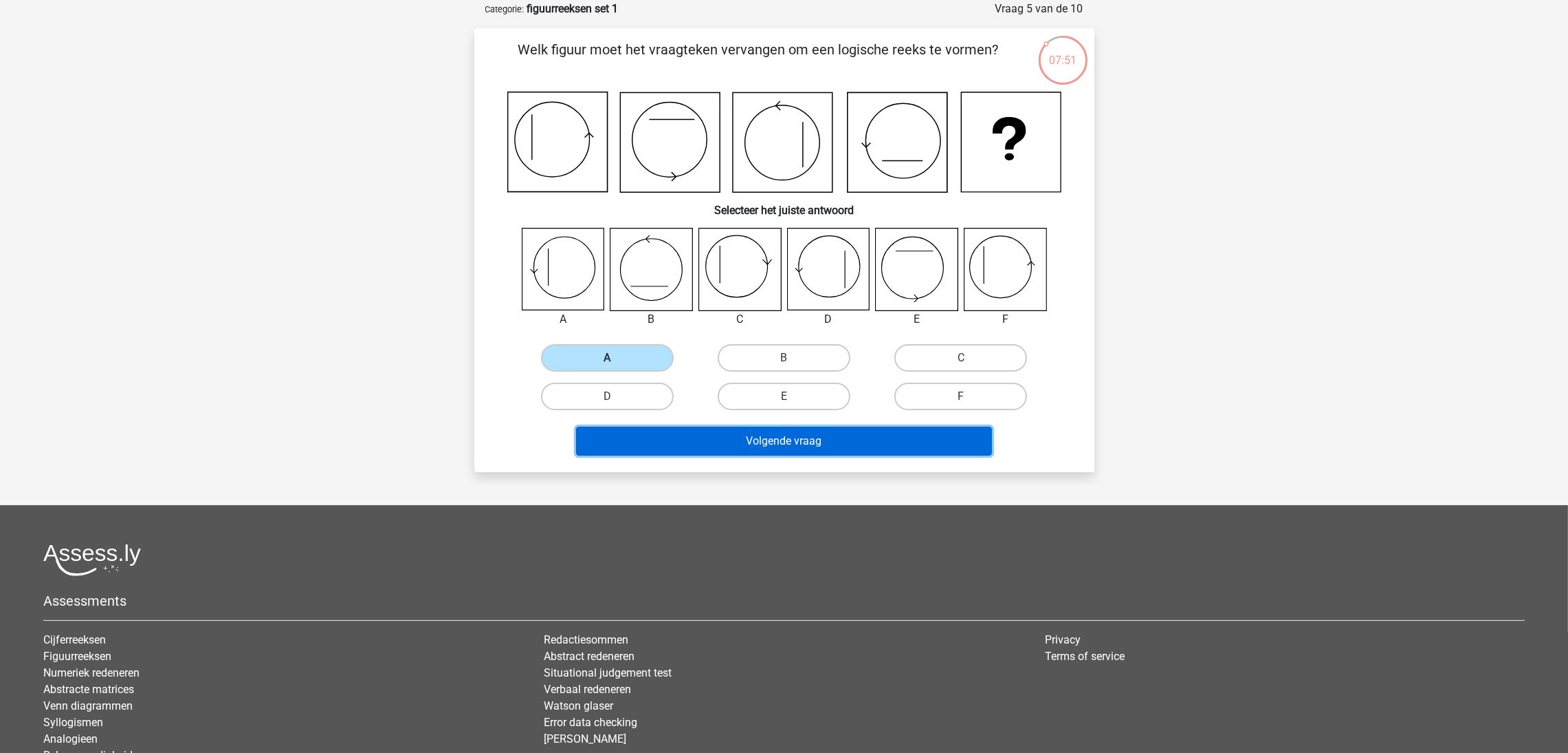
click at [738, 434] on button "Volgende vraag" at bounding box center [783, 440] width 416 height 29
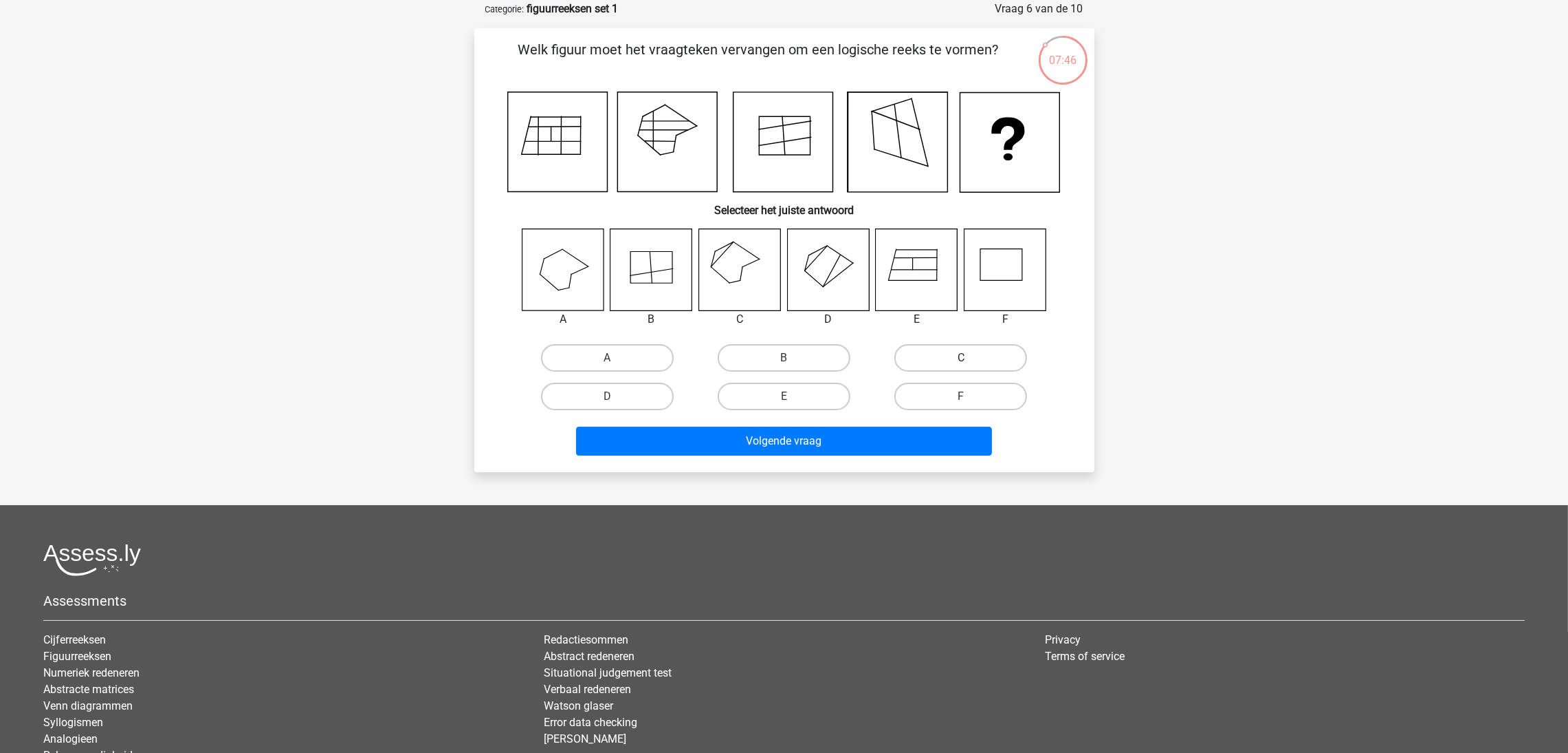
click at [925, 359] on label "C" at bounding box center [961, 358] width 133 height 28
click at [961, 359] on input "C" at bounding box center [965, 362] width 9 height 9
radio input "true"
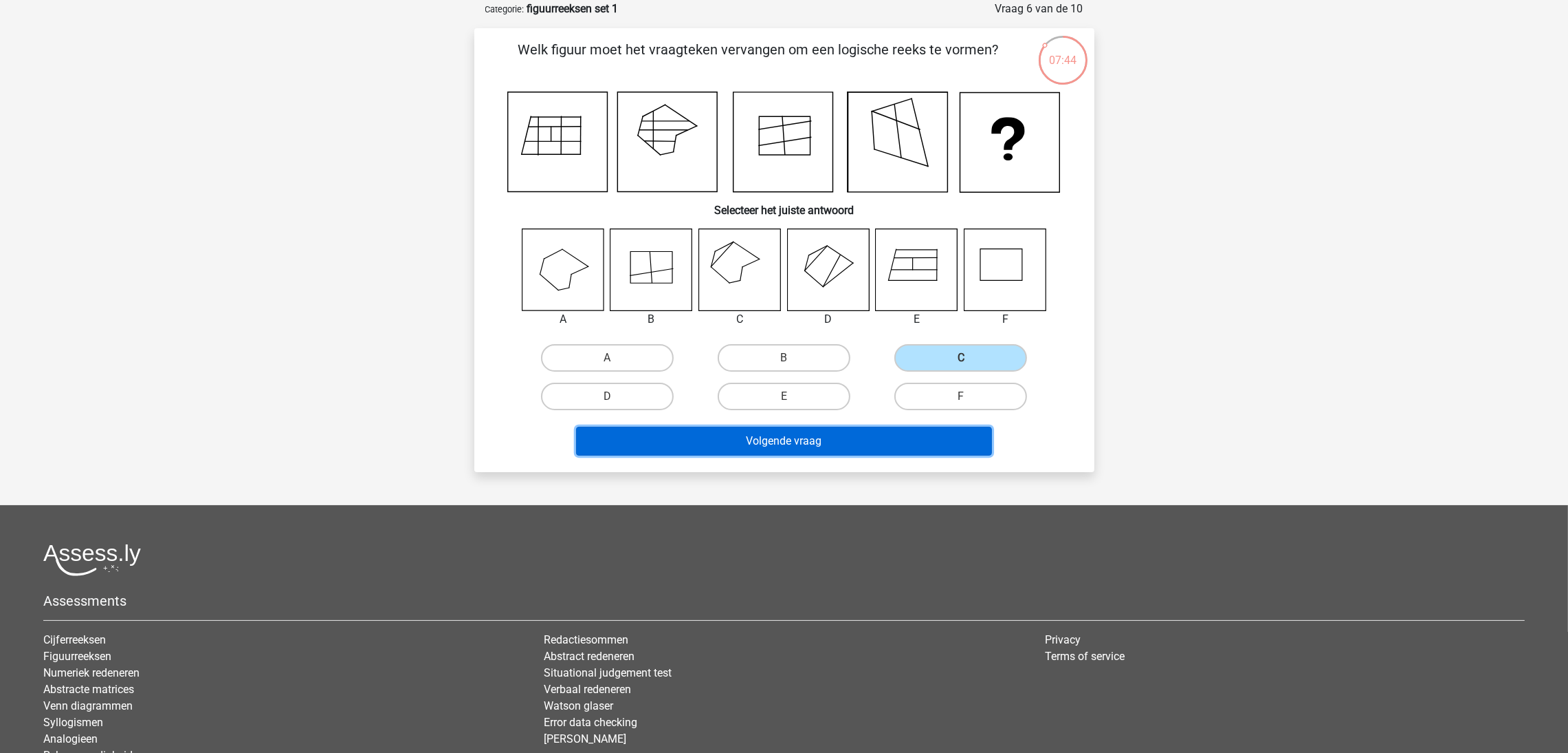
click at [819, 427] on button "Volgende vraag" at bounding box center [783, 440] width 416 height 29
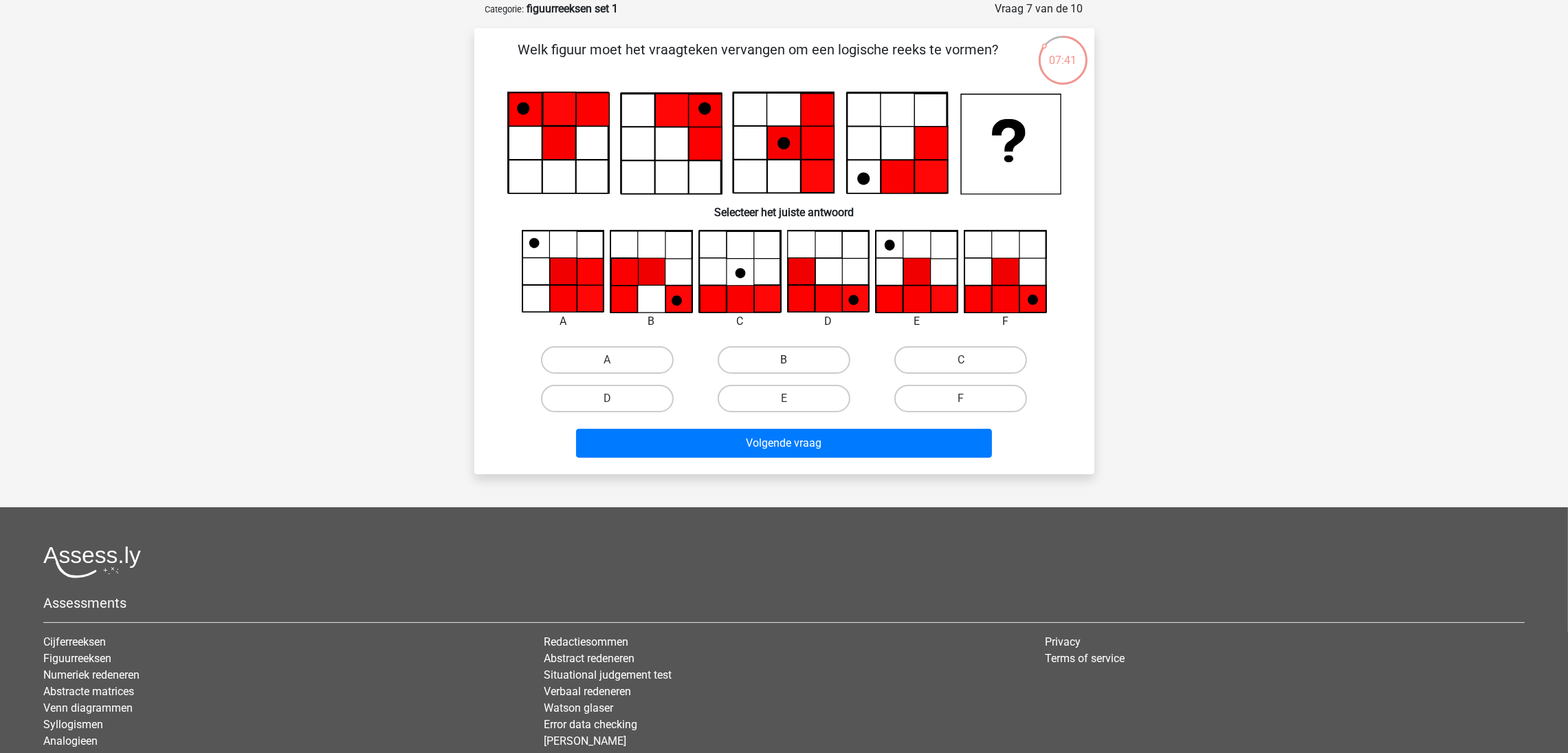
click at [787, 357] on label "B" at bounding box center [784, 360] width 133 height 28
click at [787, 360] on input "B" at bounding box center [788, 364] width 9 height 9
radio input "true"
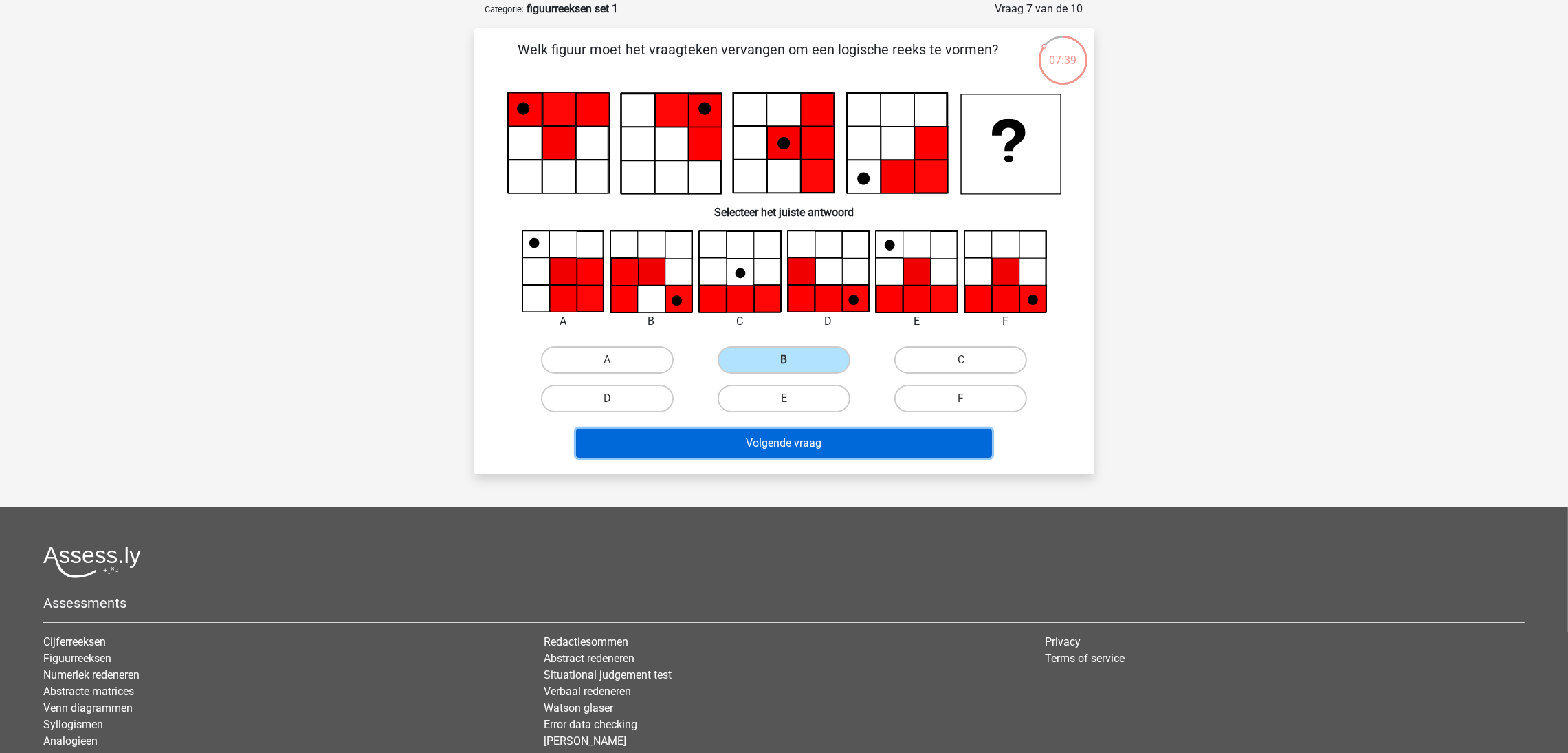
click at [807, 433] on button "Volgende vraag" at bounding box center [783, 442] width 416 height 29
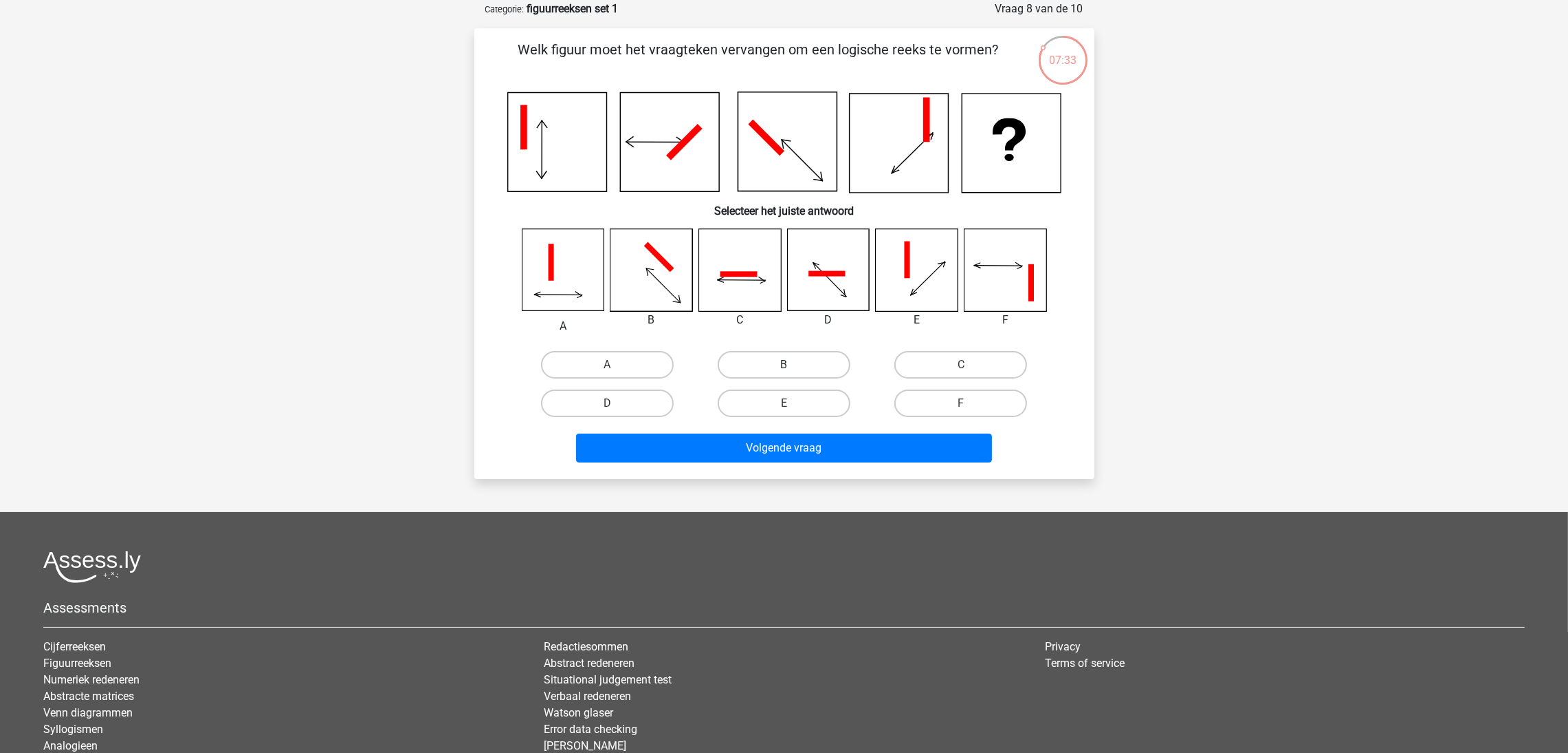
click at [798, 355] on label "B" at bounding box center [784, 365] width 133 height 28
click at [793, 365] on input "B" at bounding box center [788, 369] width 9 height 9
radio input "true"
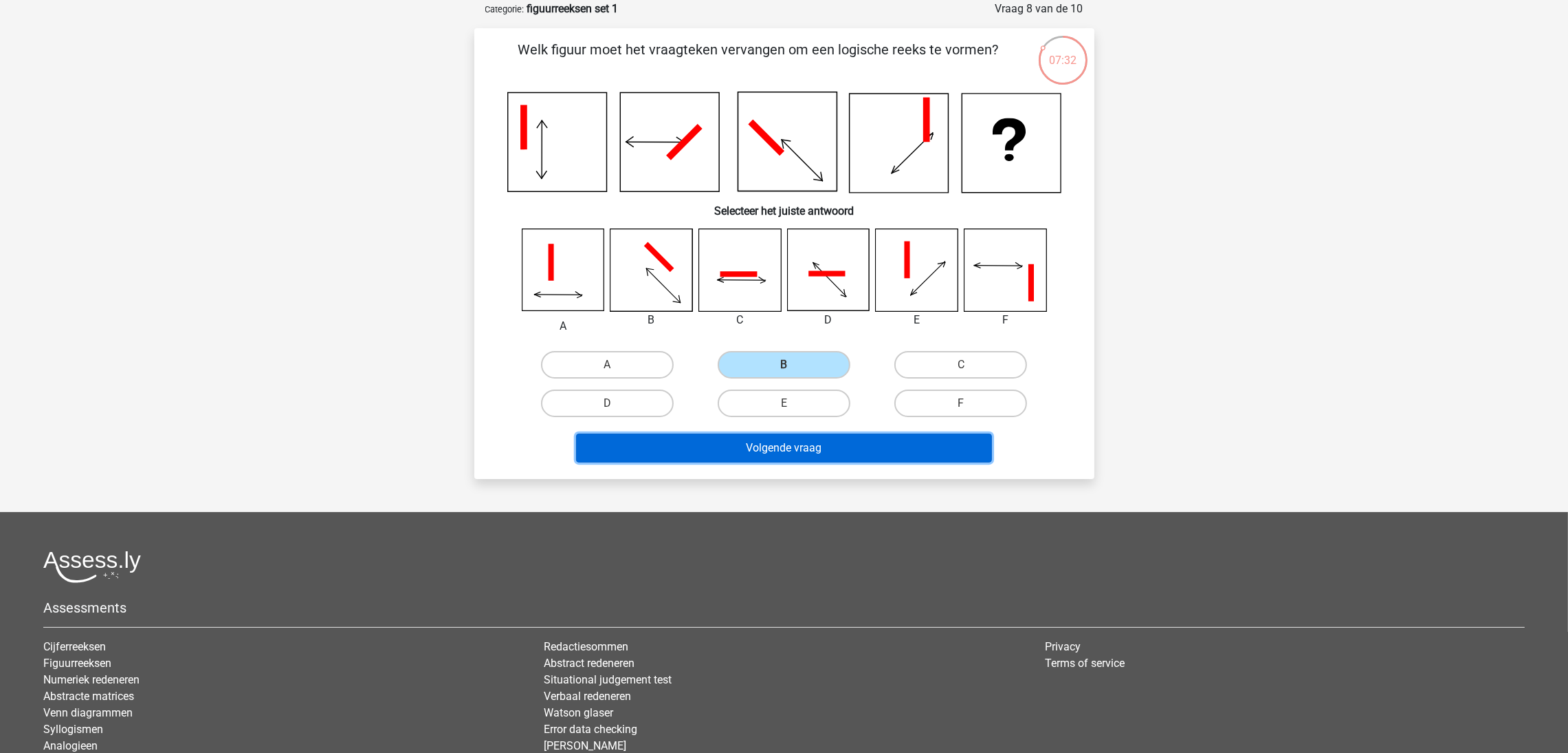
click at [812, 434] on button "Volgende vraag" at bounding box center [783, 447] width 416 height 29
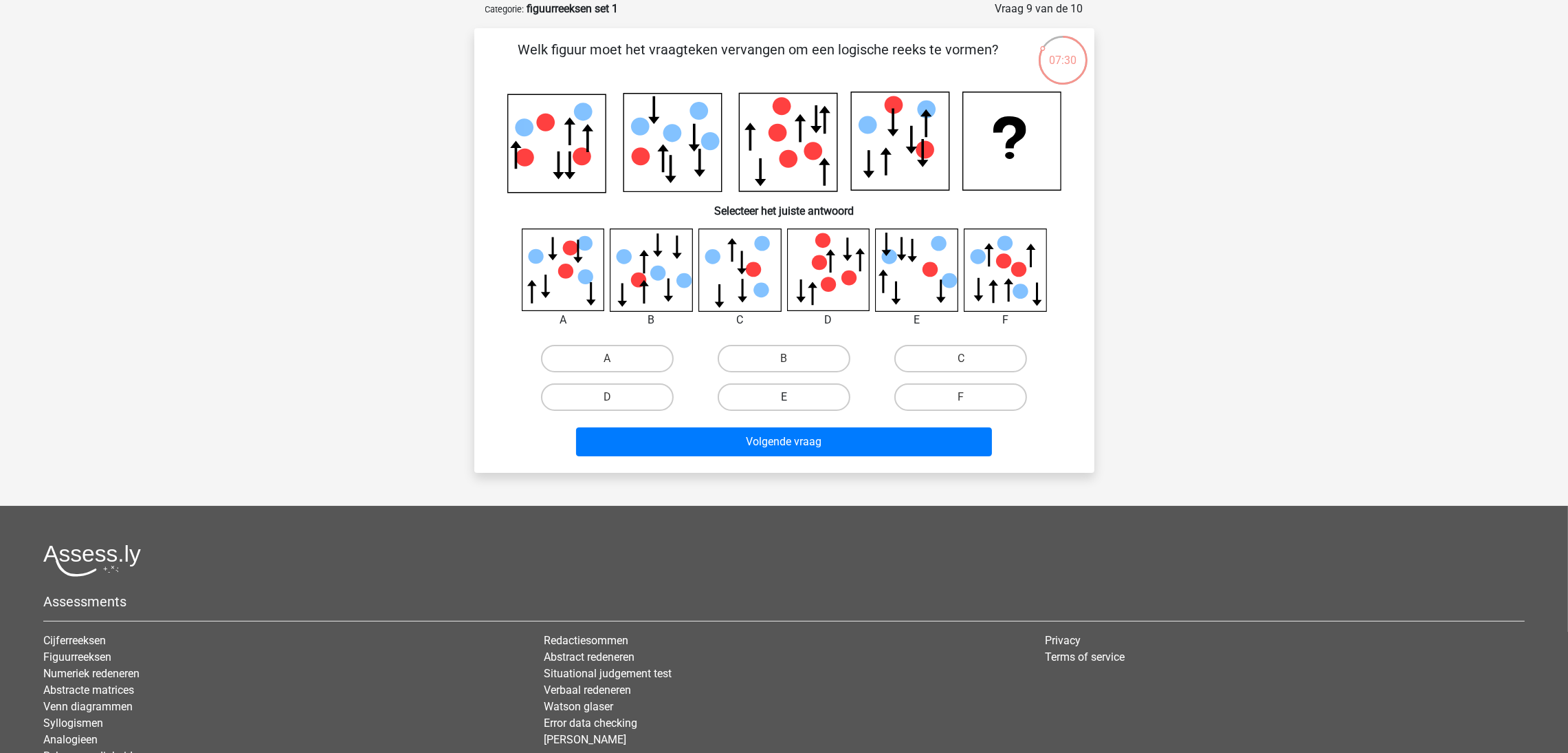
click at [782, 387] on label "E" at bounding box center [784, 397] width 133 height 28
click at [784, 397] on input "E" at bounding box center [788, 401] width 9 height 9
radio input "true"
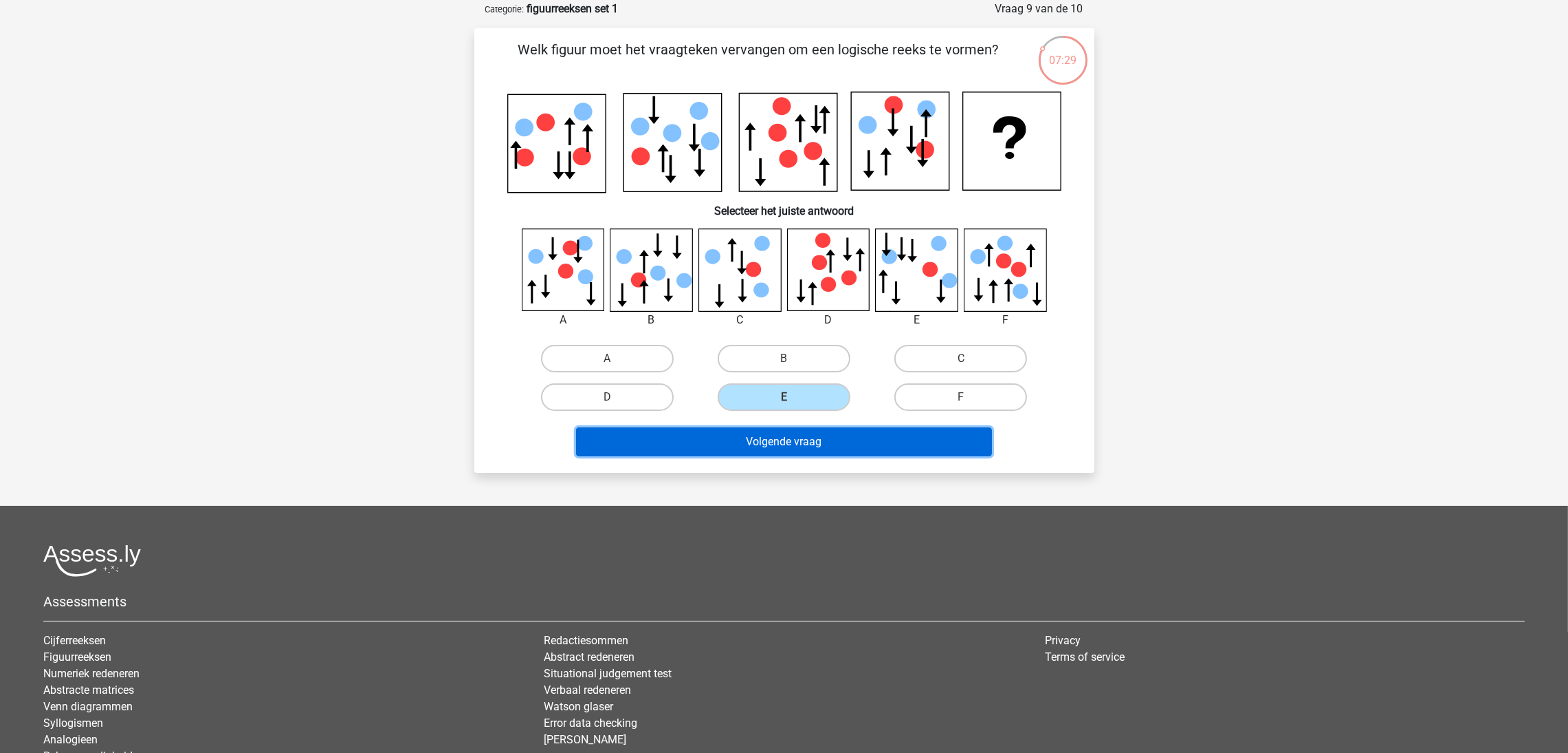
click at [792, 431] on button "Volgende vraag" at bounding box center [783, 441] width 416 height 29
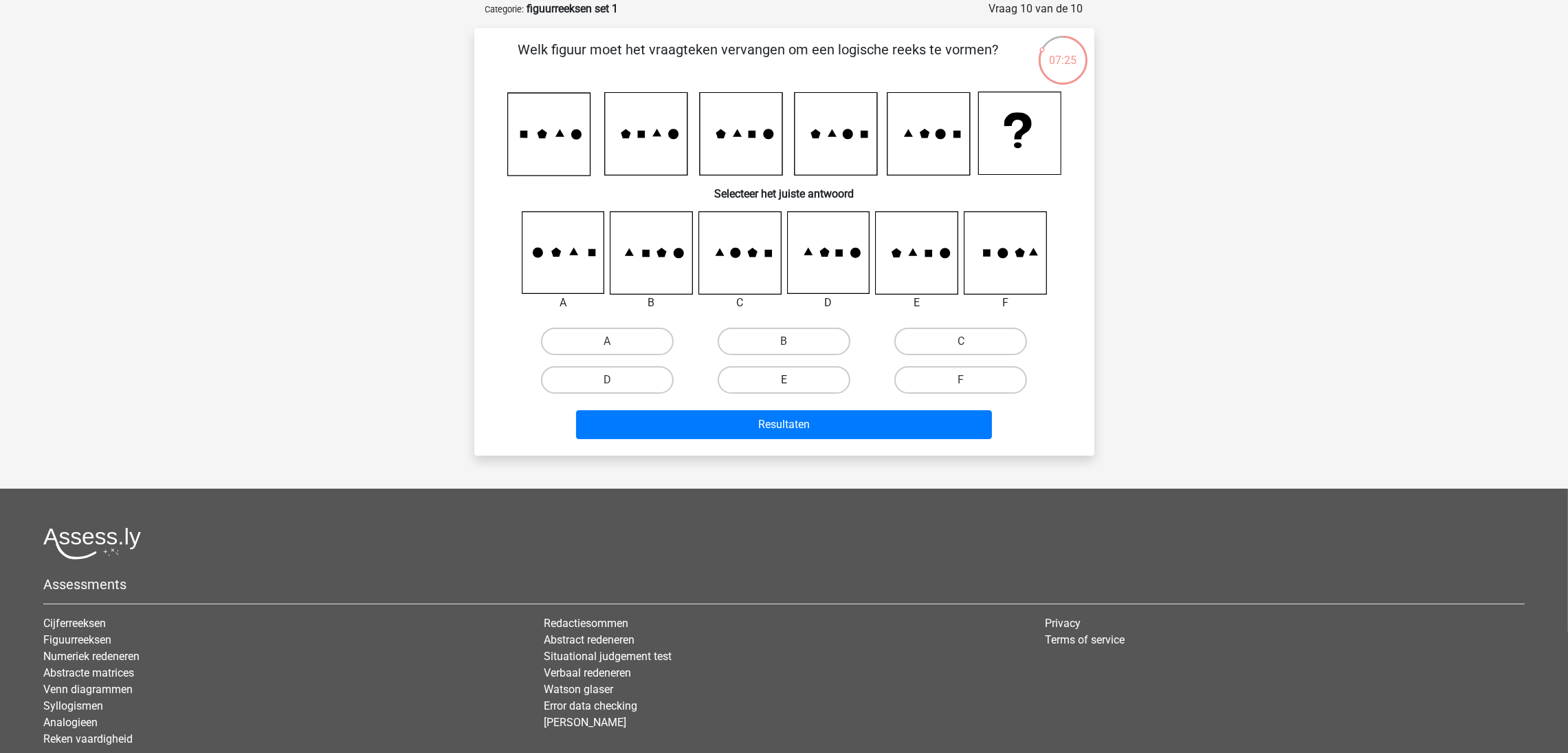
click at [798, 379] on label "E" at bounding box center [784, 379] width 133 height 28
click at [793, 379] on input "E" at bounding box center [788, 383] width 9 height 9
radio input "true"
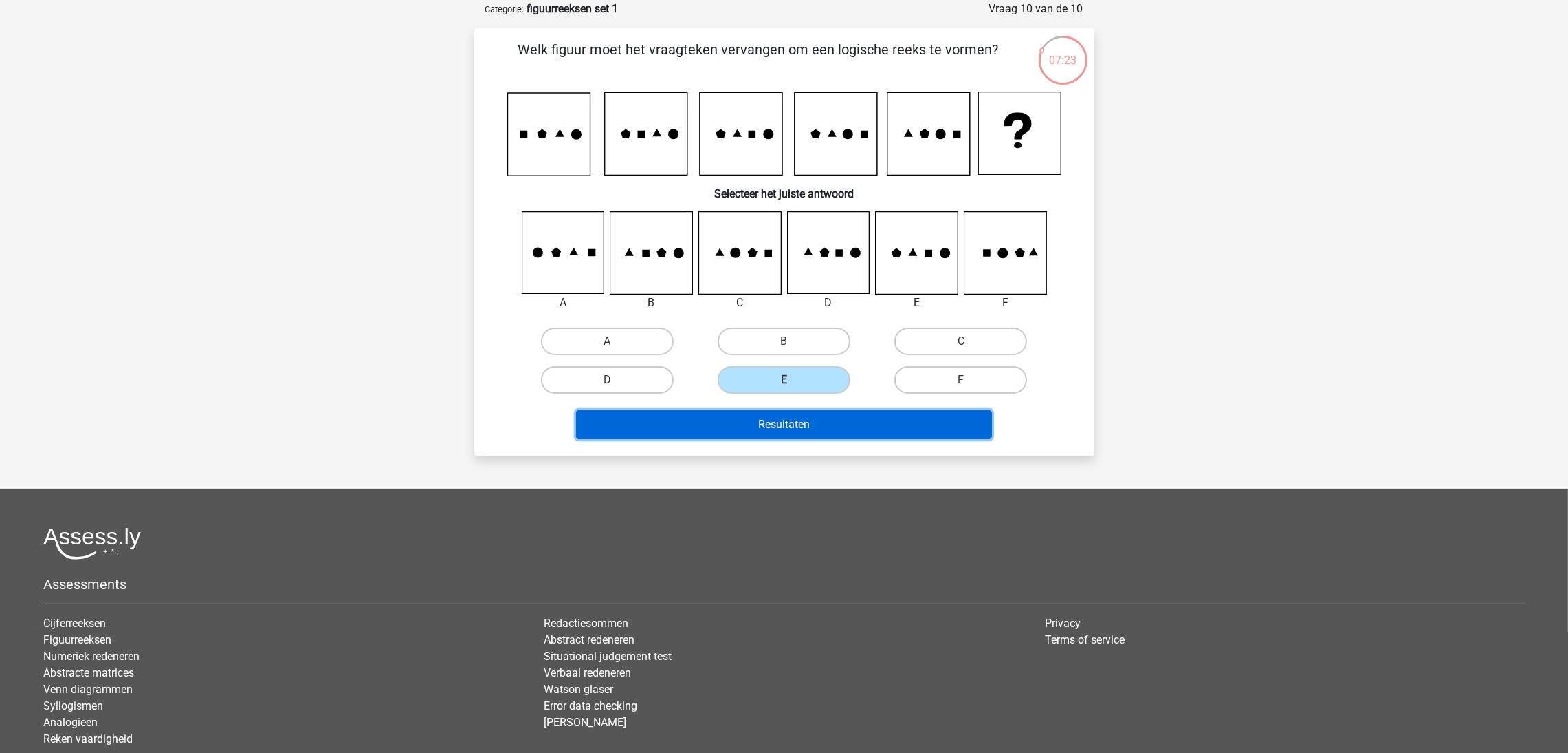
click at [797, 417] on button "Resultaten" at bounding box center [783, 424] width 416 height 29
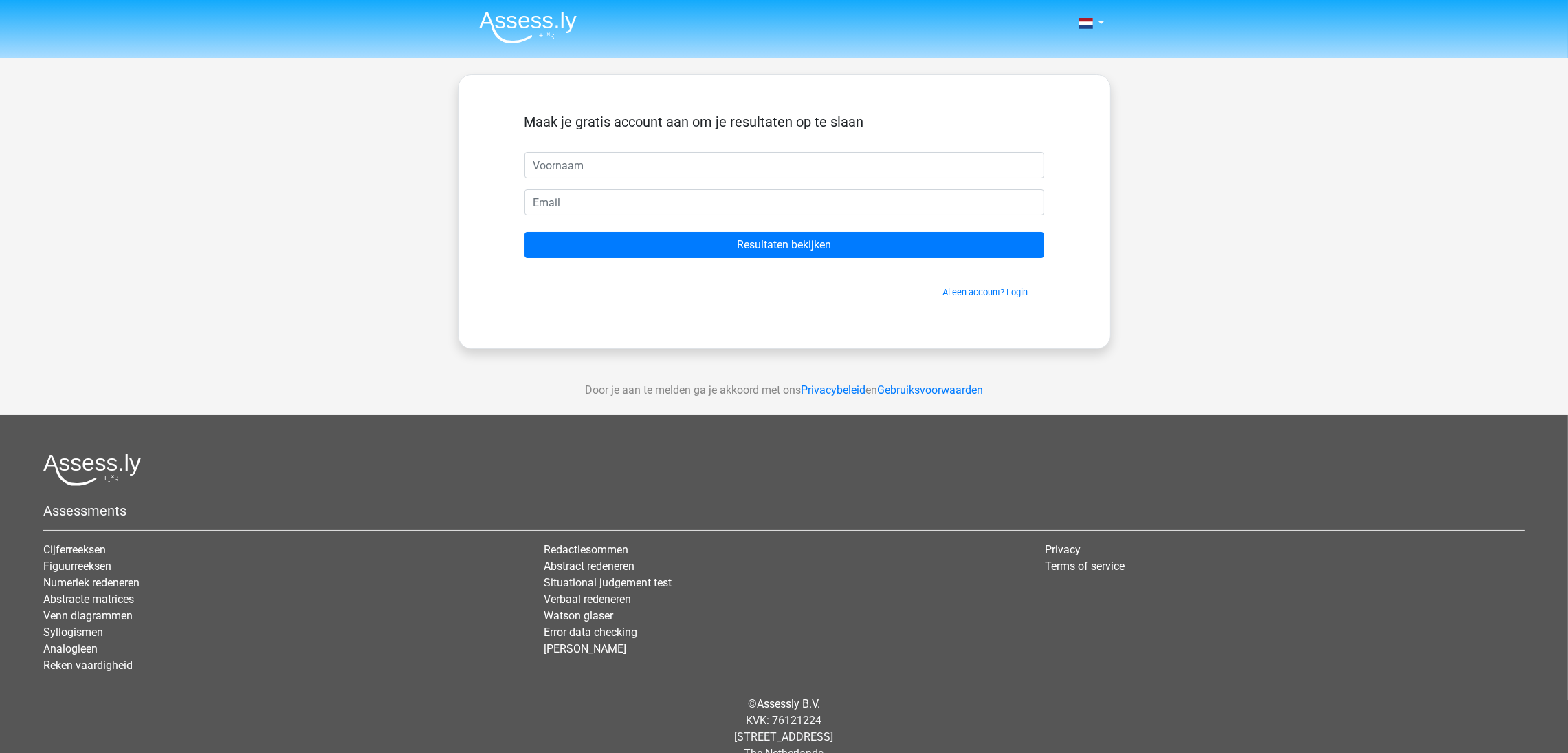
click at [641, 166] on input "text" at bounding box center [784, 165] width 520 height 27
type input "[PERSON_NAME]"
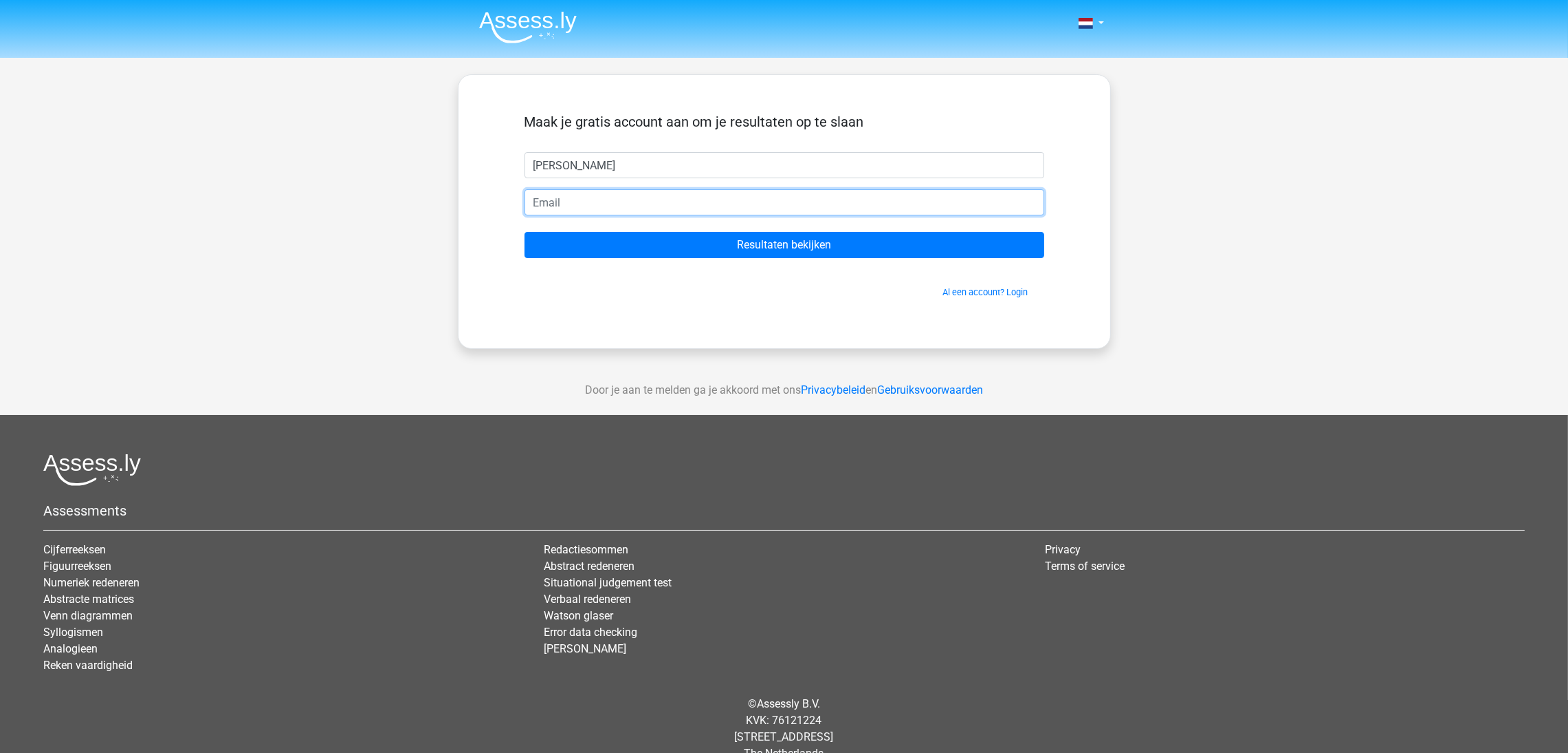
click at [603, 203] on input "email" at bounding box center [784, 202] width 520 height 27
type input "[PERSON_NAME][EMAIL_ADDRESS][DOMAIN_NAME]"
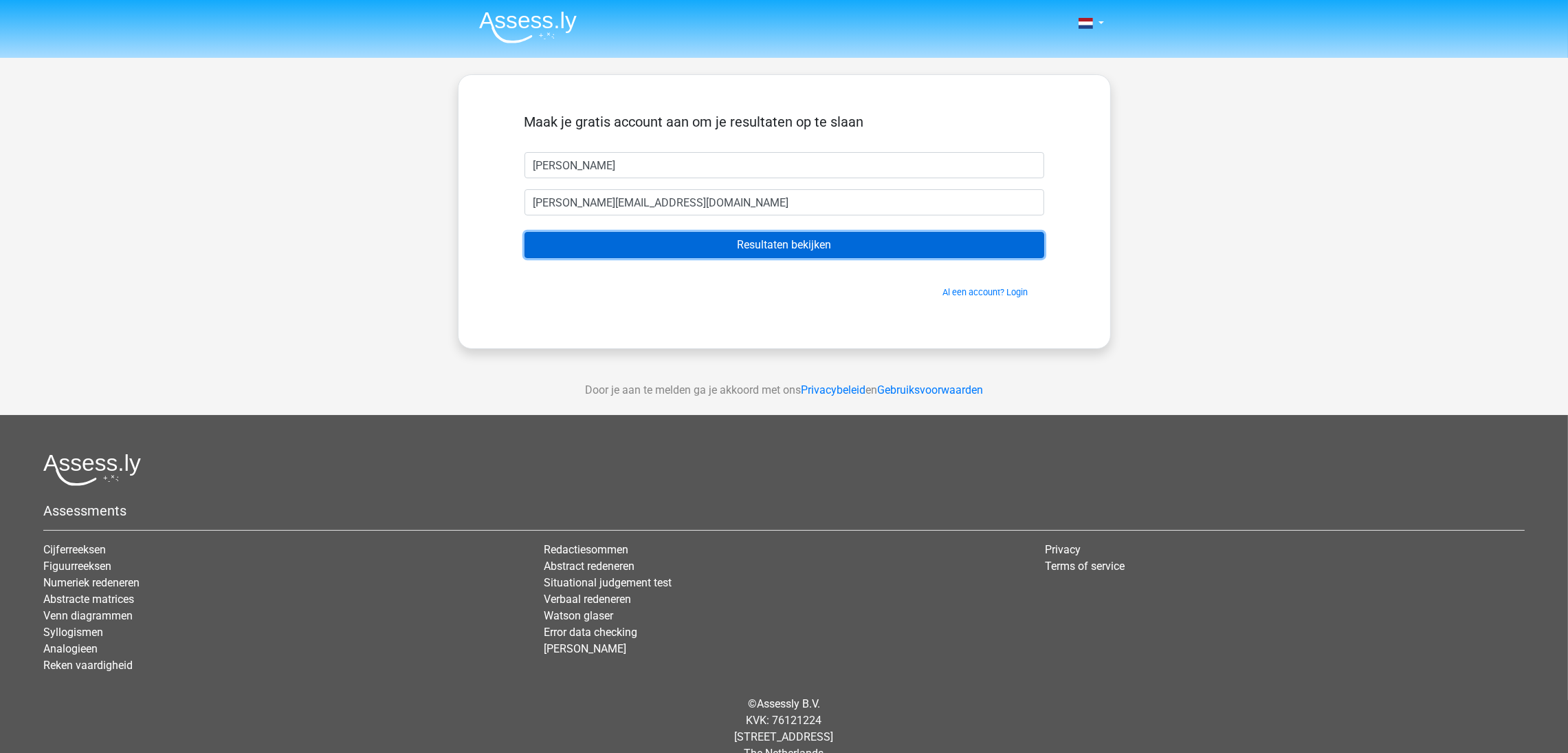
click at [771, 249] on input "Resultaten bekijken" at bounding box center [784, 245] width 520 height 27
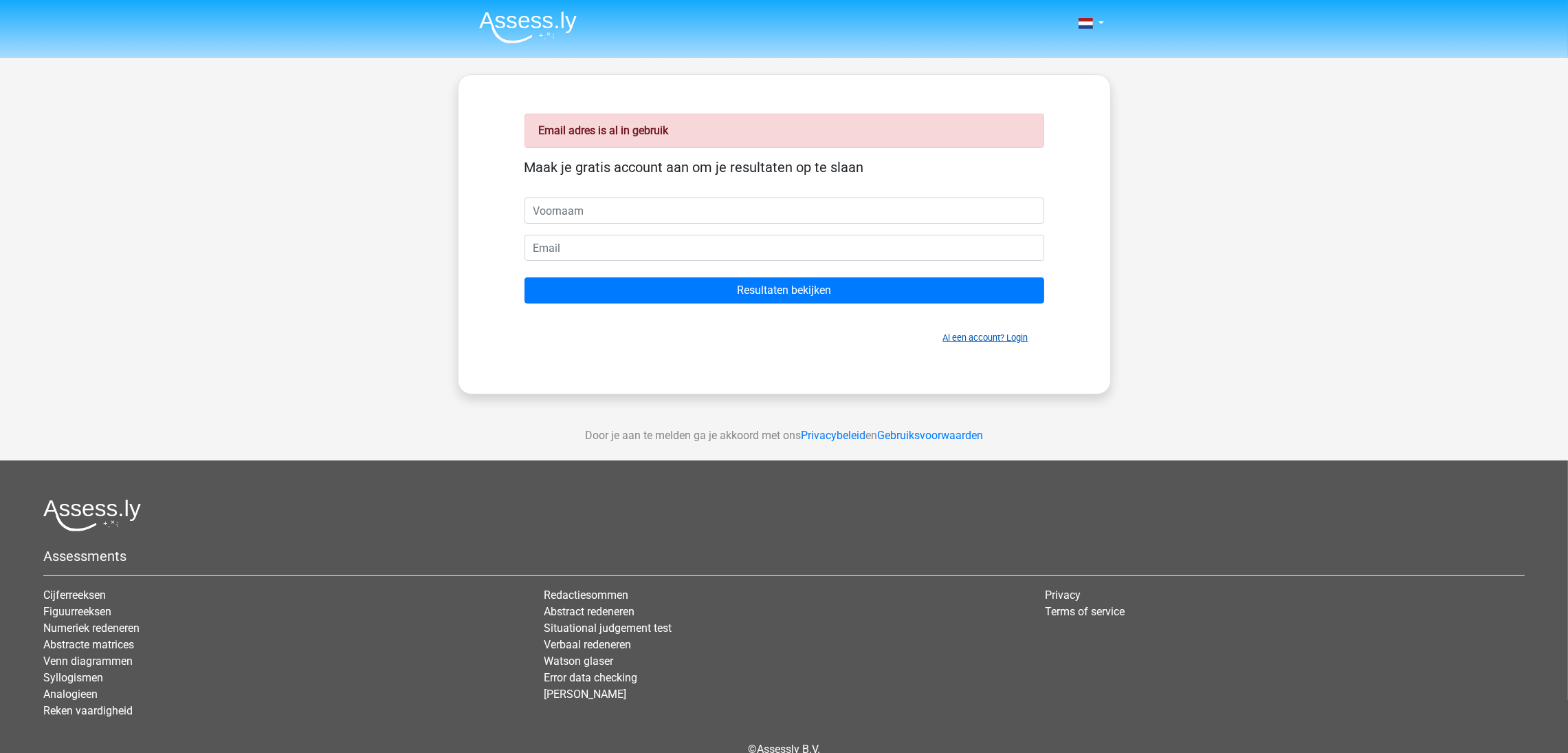
click at [1002, 335] on link "Al een account? Login" at bounding box center [985, 337] width 85 height 10
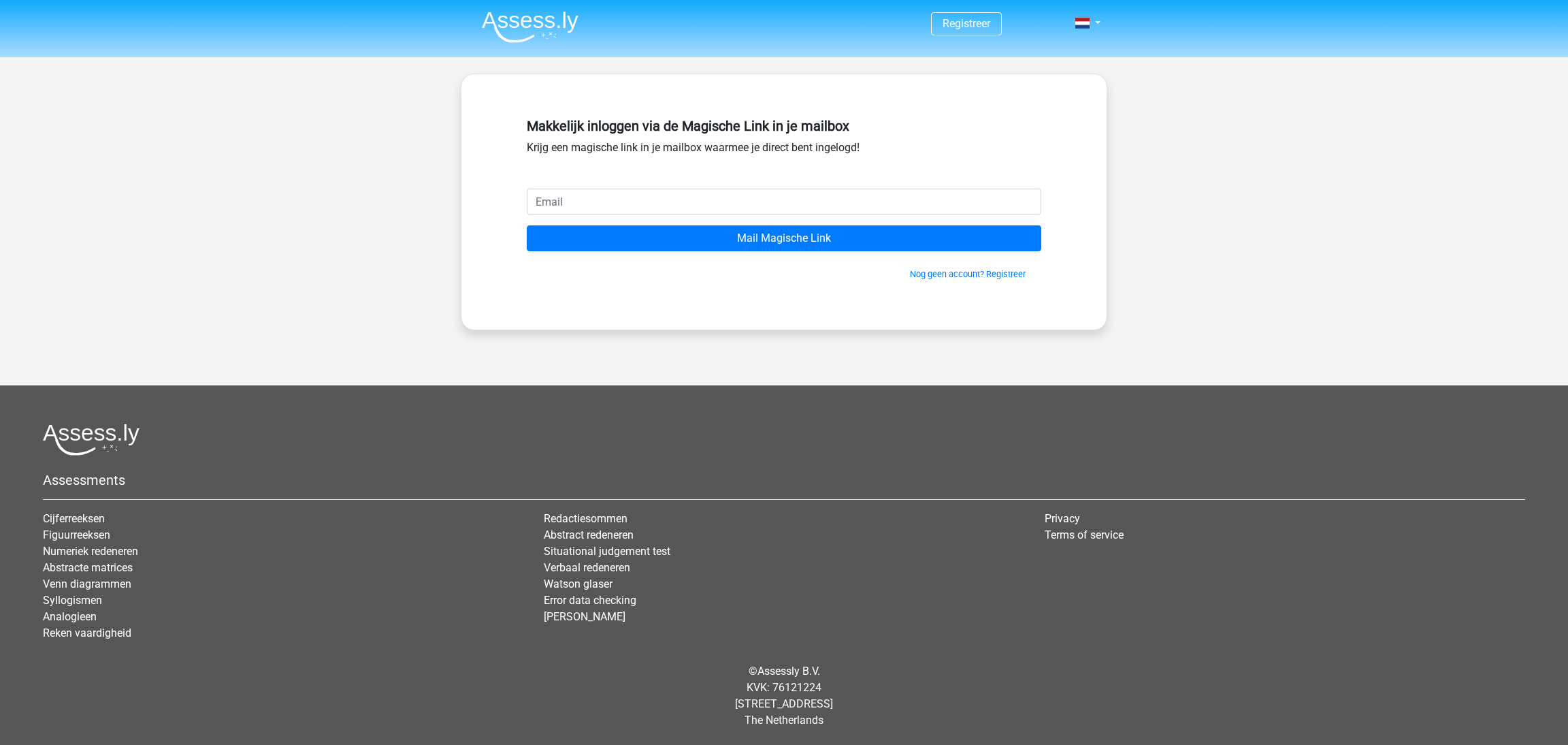
click at [717, 199] on input "email" at bounding box center [784, 201] width 515 height 26
type input "johan.moeyaert@outlook.com"
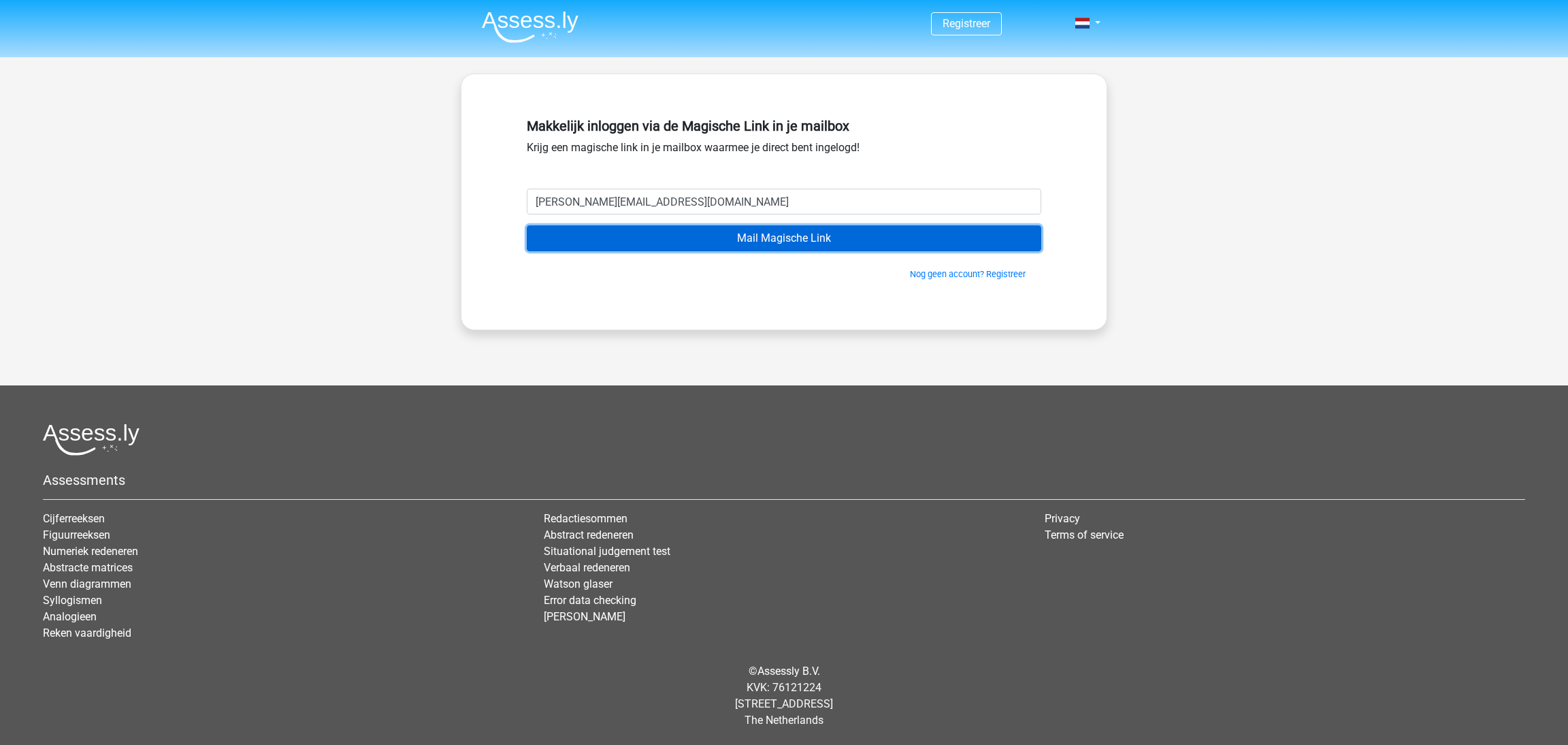
click at [749, 236] on input "Mail Magische Link" at bounding box center [784, 238] width 515 height 26
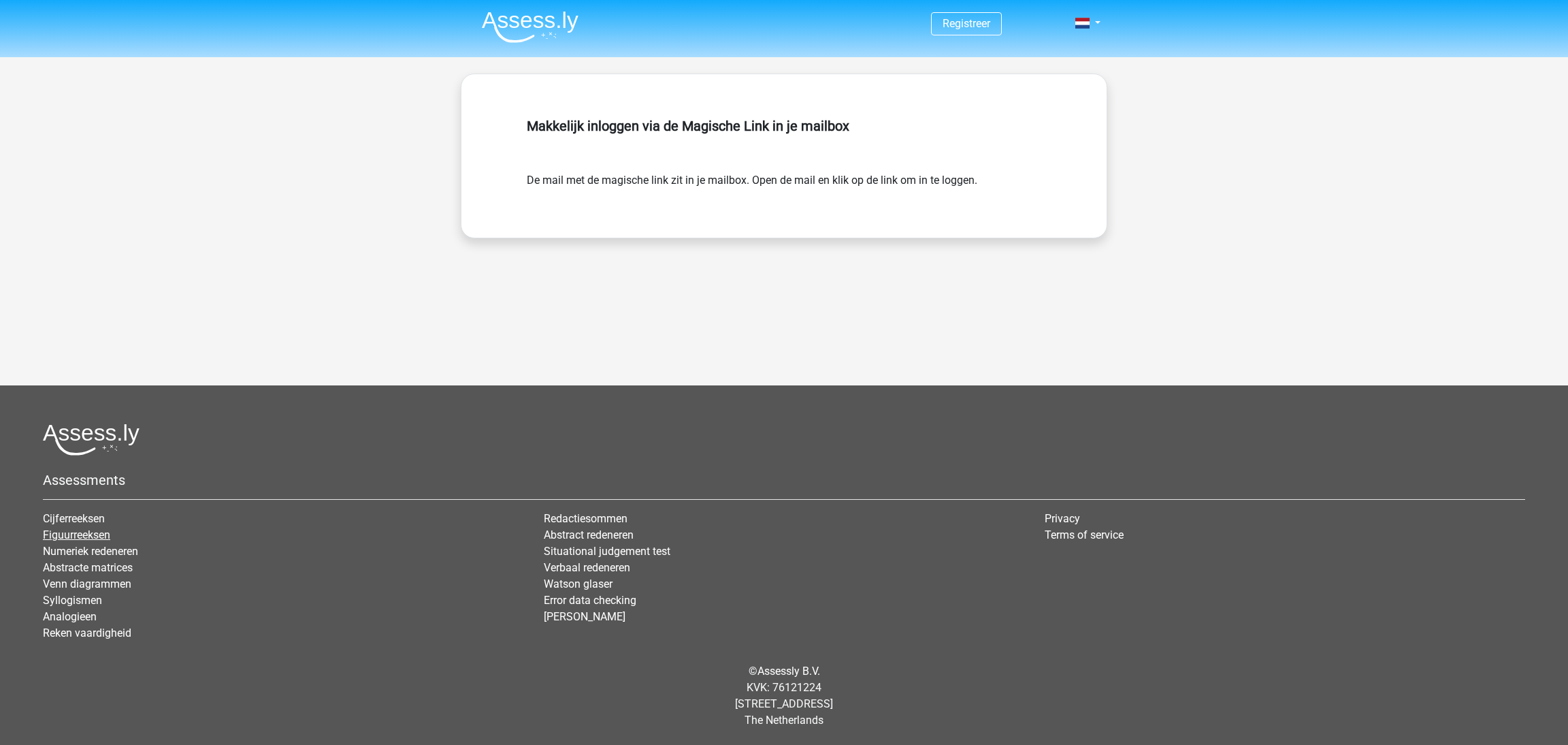
click at [70, 532] on link "Figuurreeksen" at bounding box center [76, 534] width 67 height 13
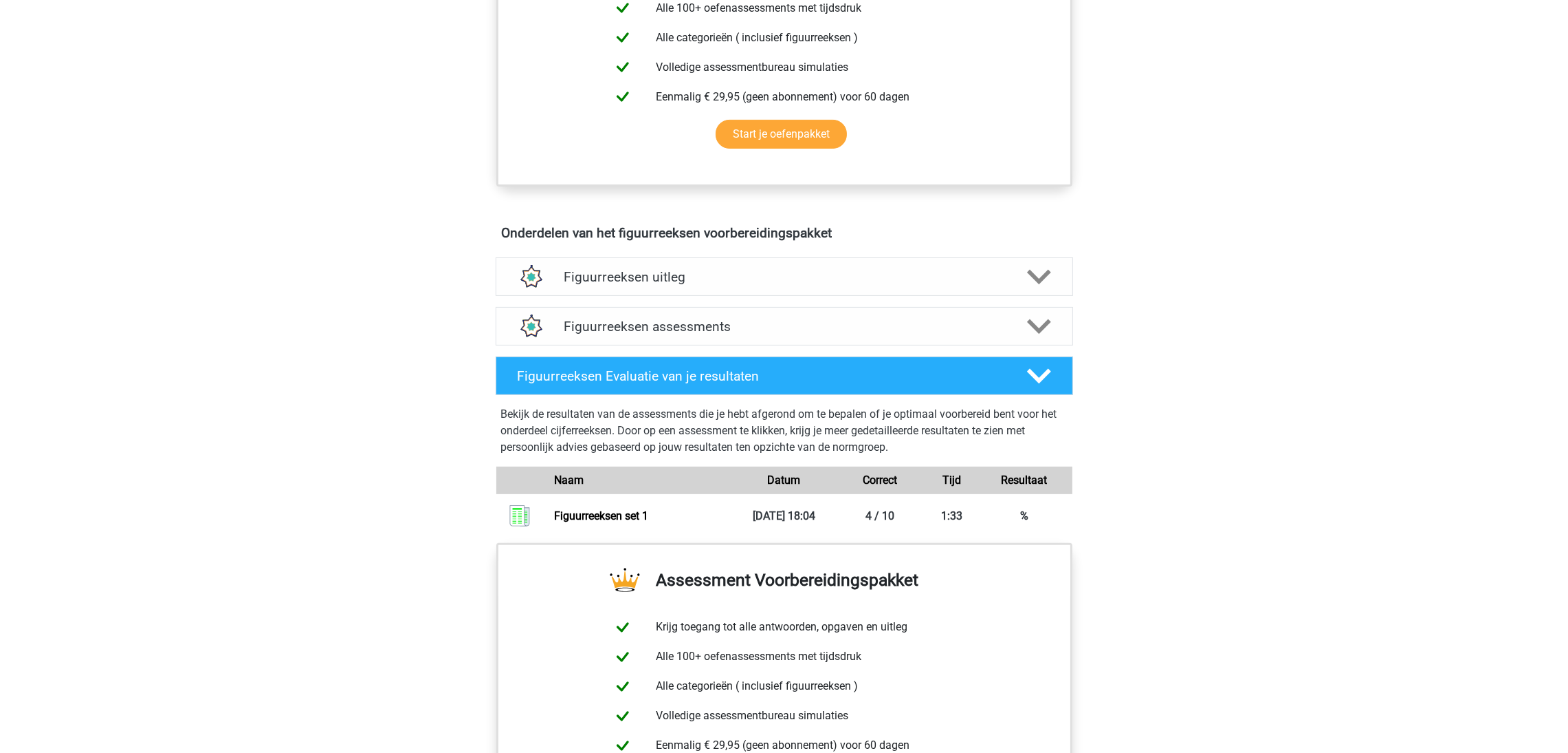
scroll to position [581, 0]
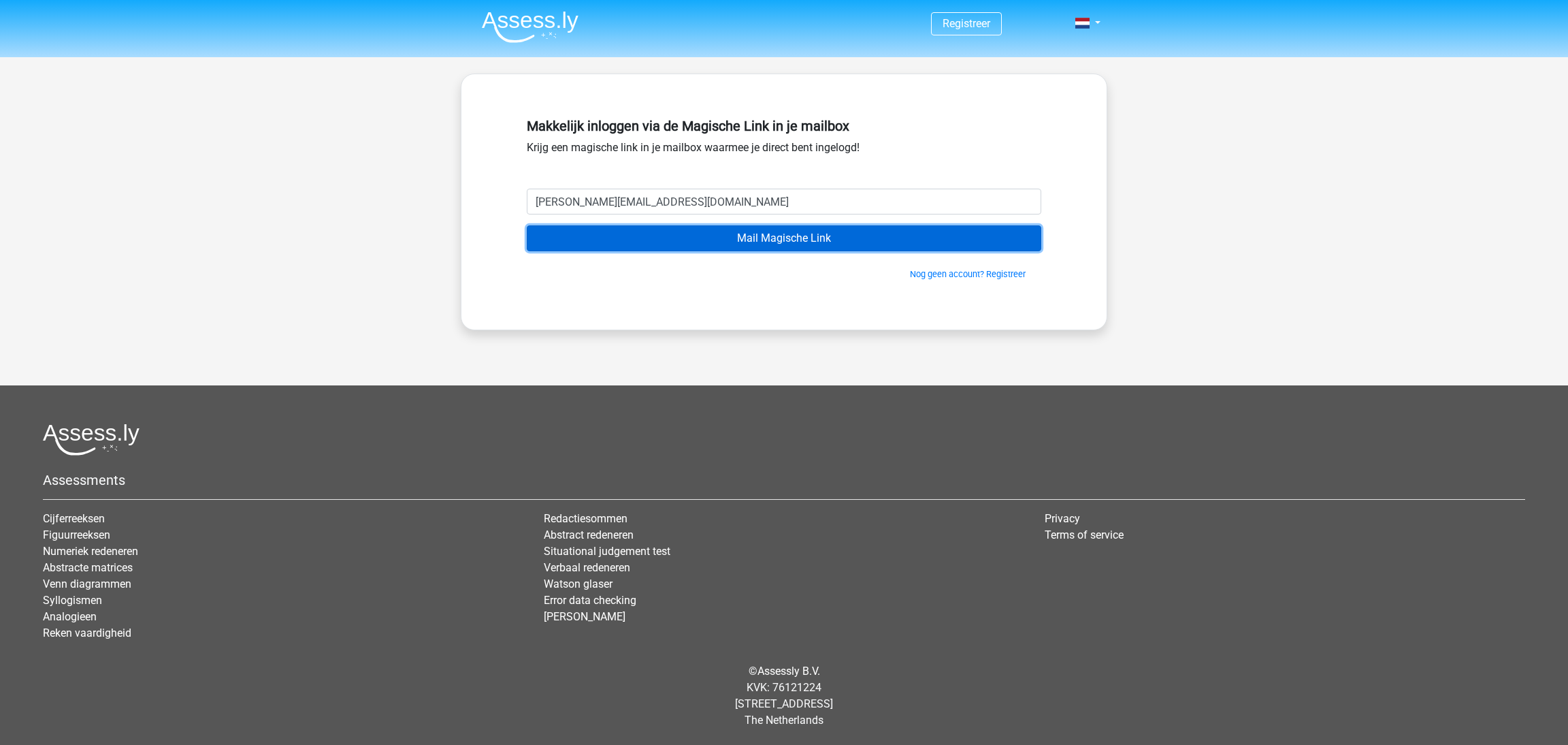
click at [764, 234] on input "Mail Magische Link" at bounding box center [784, 238] width 515 height 26
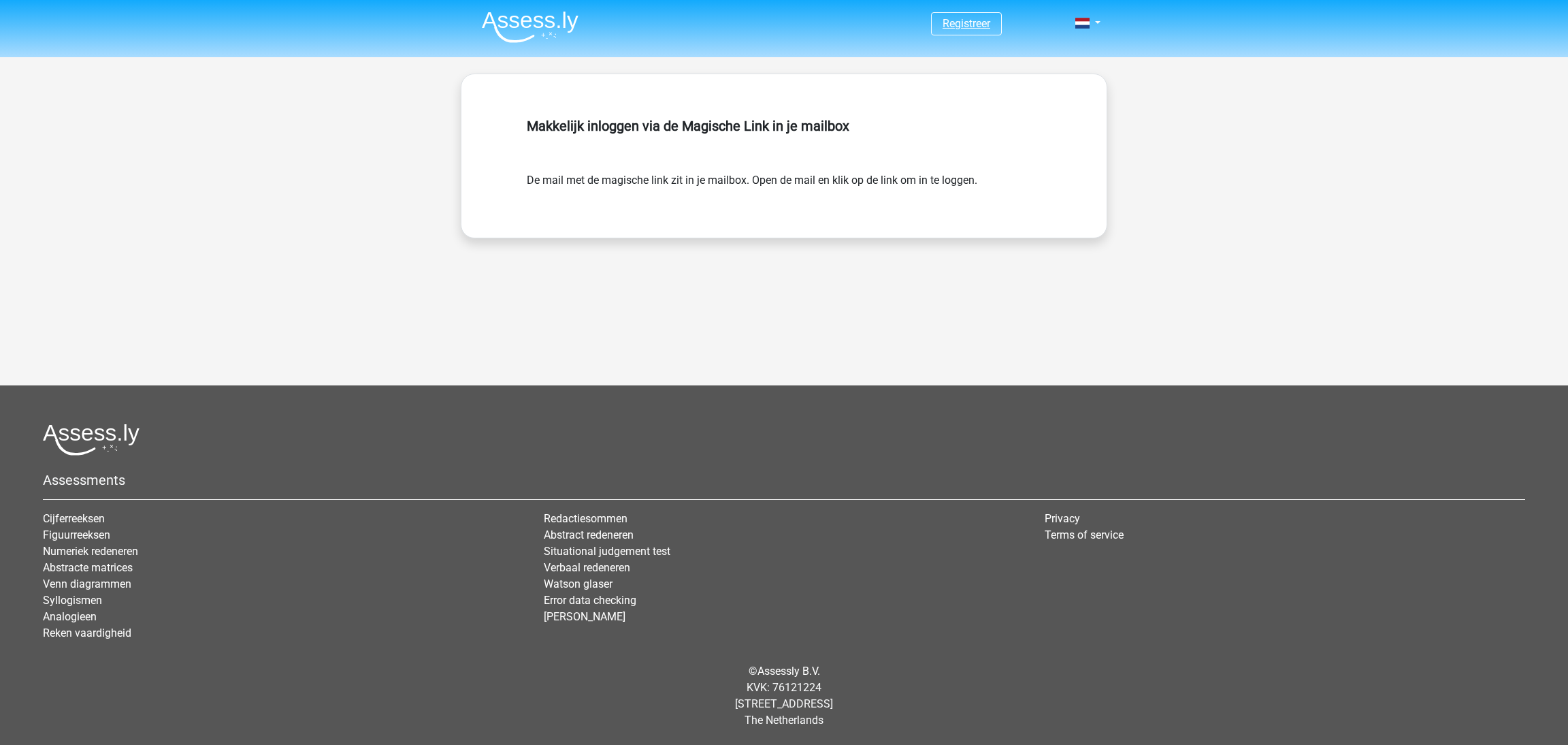
click at [988, 23] on link "Registreer" at bounding box center [966, 22] width 48 height 13
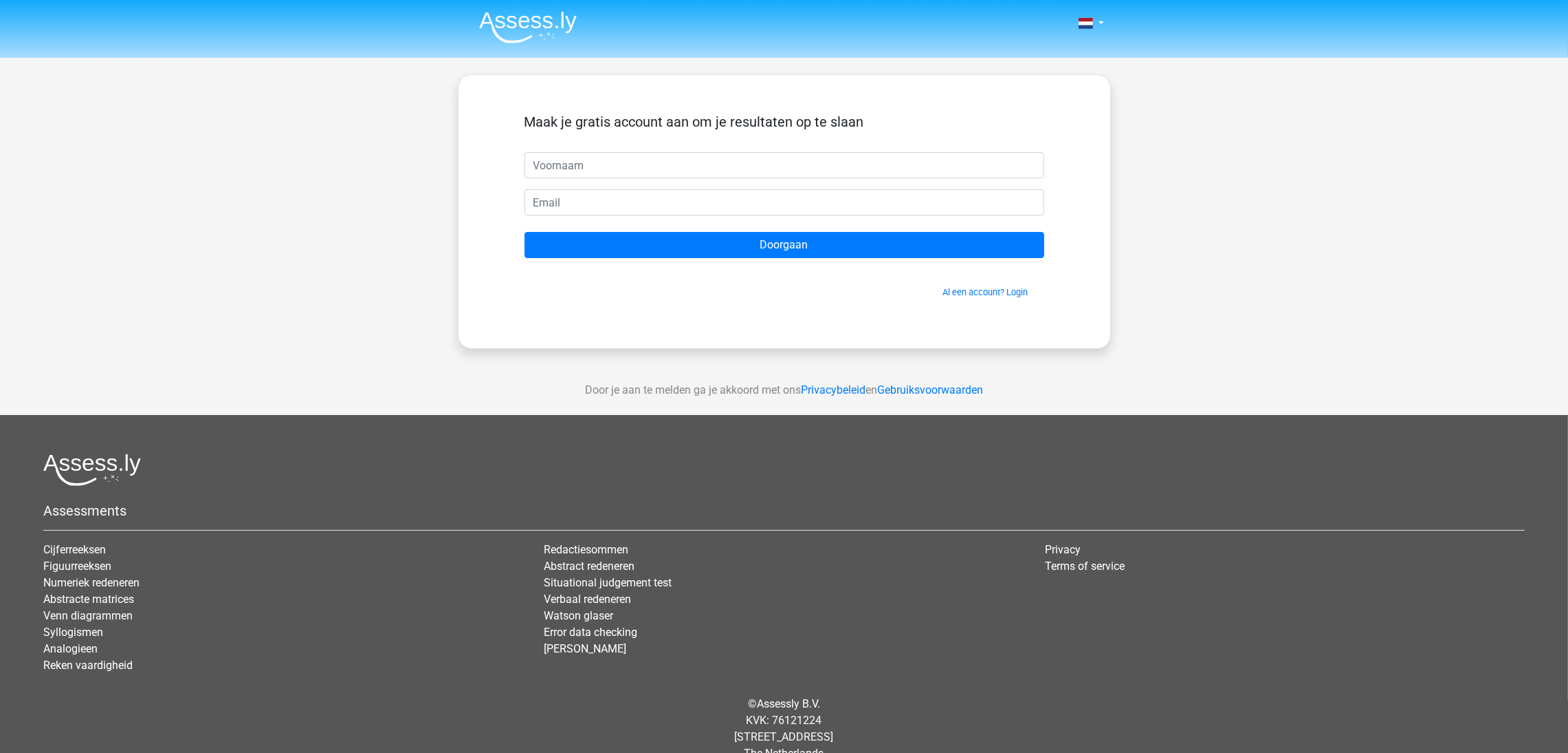
click at [679, 147] on div "Maak je gratis account aan om je resultaten op te slaan" at bounding box center [784, 132] width 520 height 38
click at [665, 169] on input "text" at bounding box center [784, 165] width 520 height 27
type input "Johan"
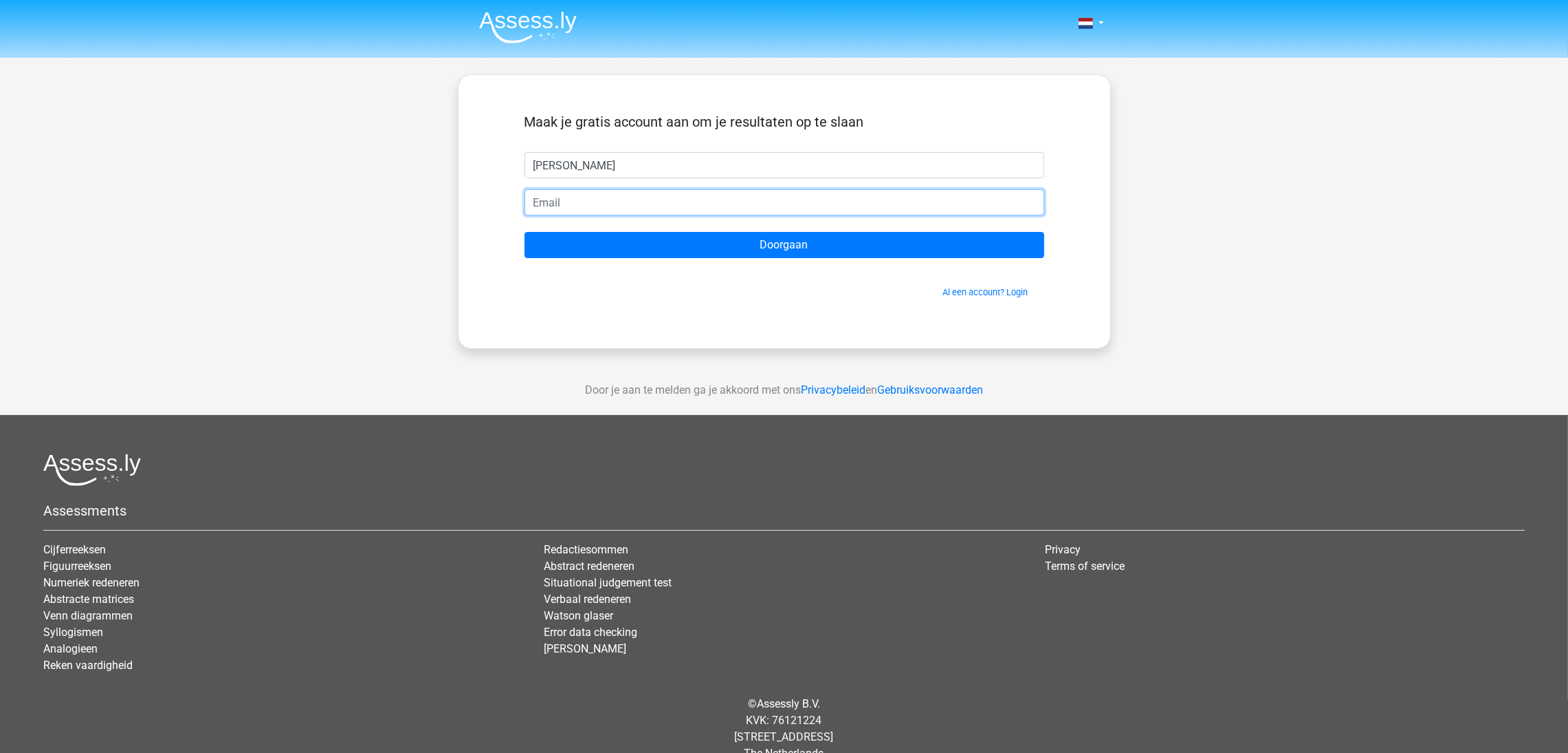
click at [555, 201] on input "email" at bounding box center [784, 202] width 520 height 27
type input "[PERSON_NAME][EMAIL_ADDRESS][DOMAIN_NAME]"
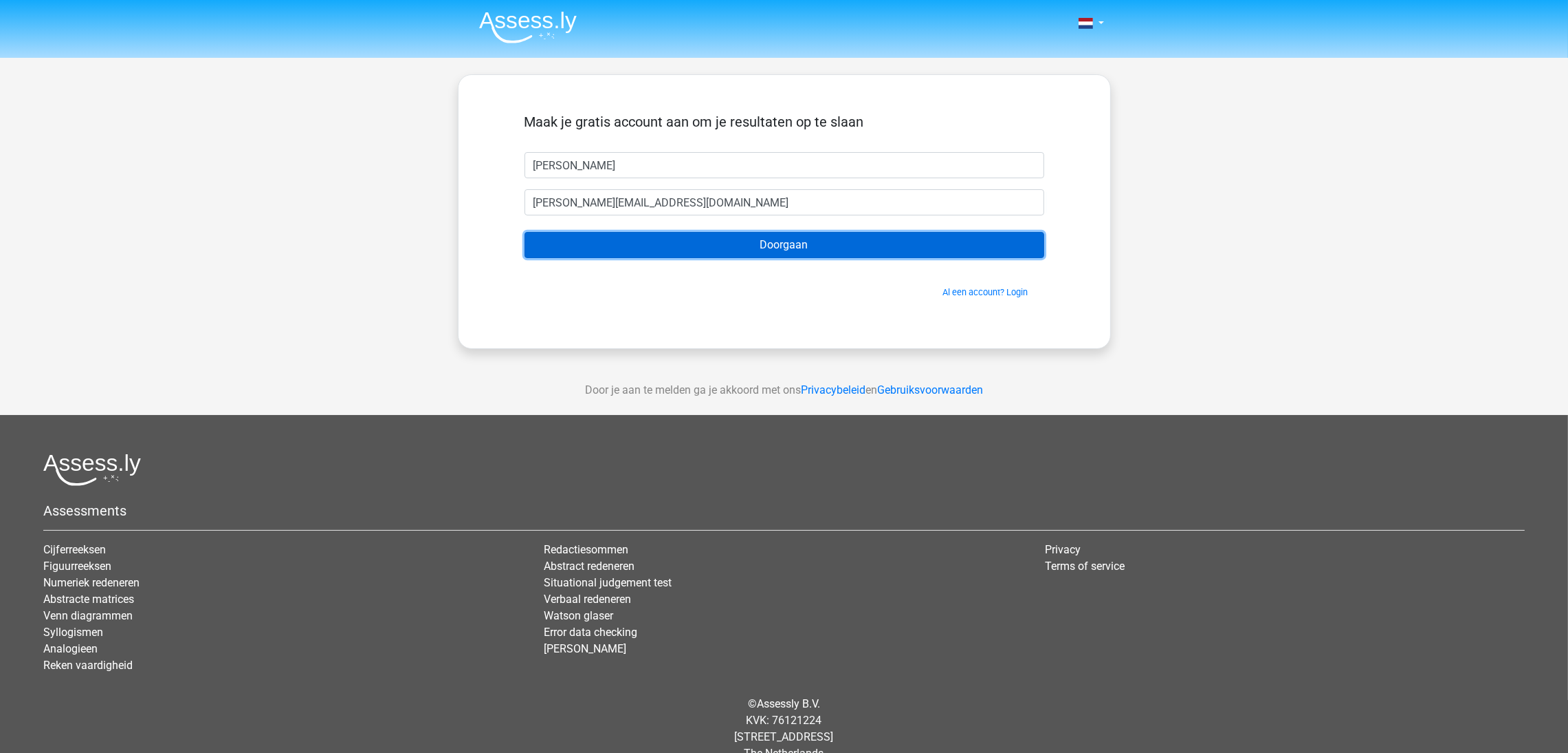
click at [760, 249] on input "Doorgaan" at bounding box center [784, 245] width 520 height 27
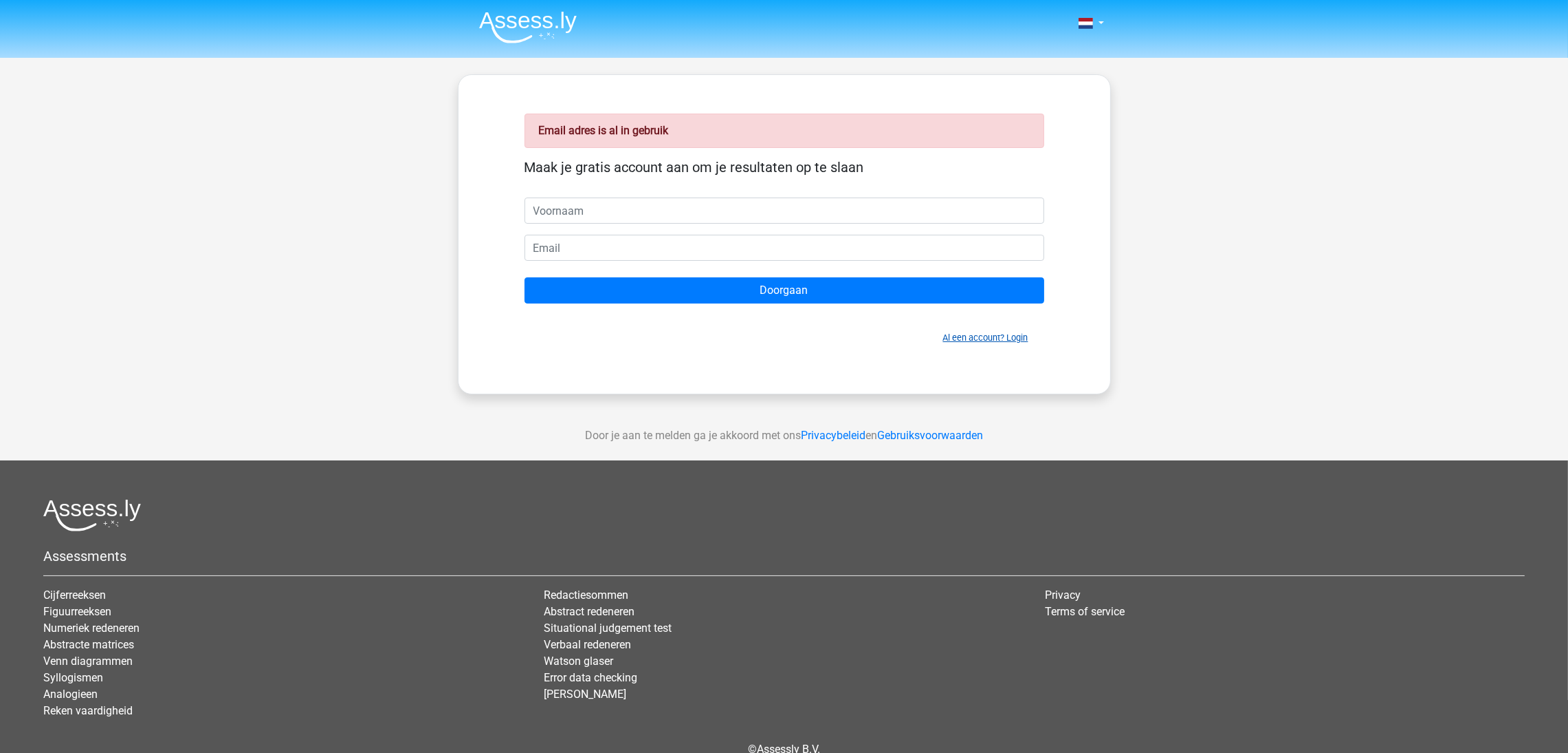
click at [997, 338] on link "Al een account? Login" at bounding box center [985, 337] width 85 height 10
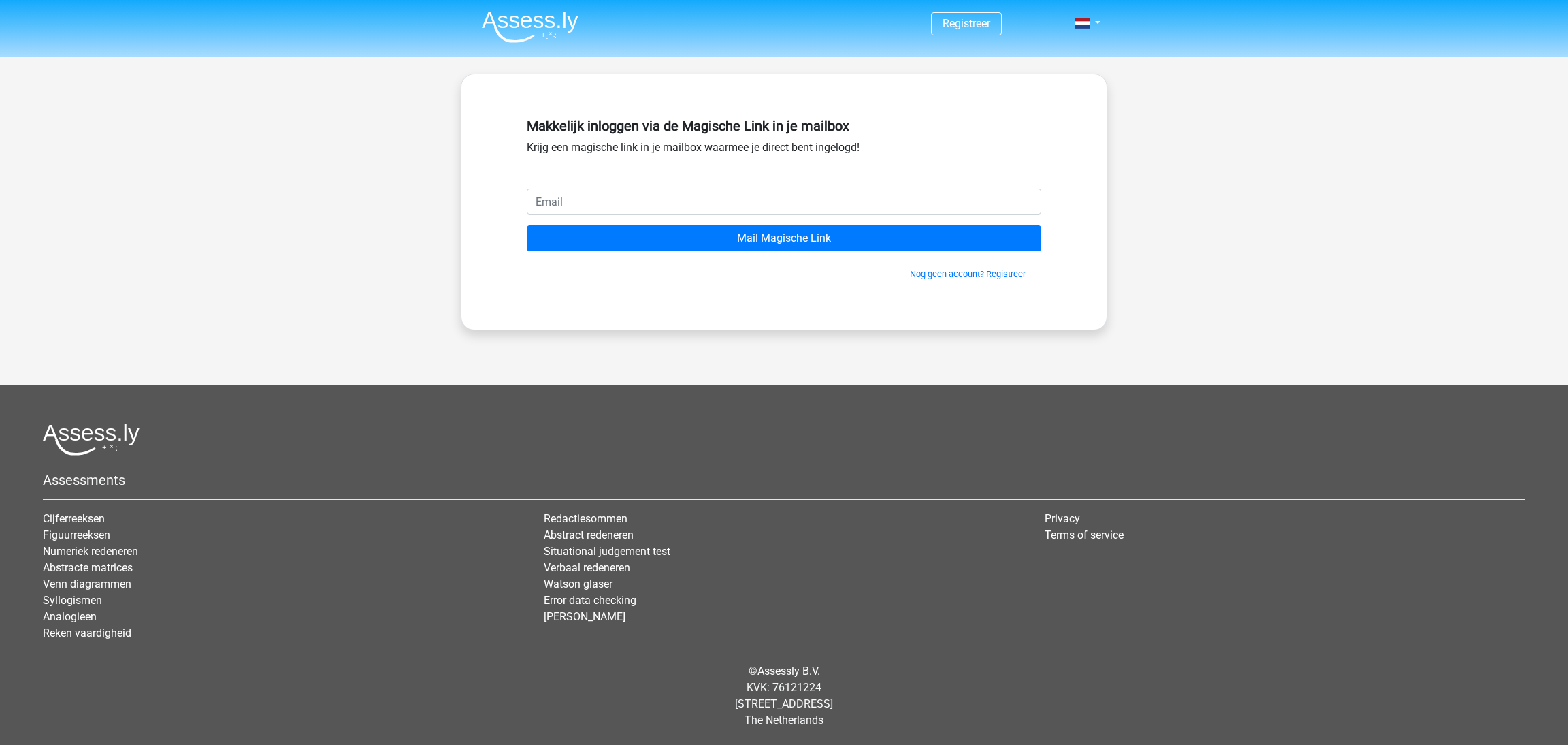
click at [659, 194] on input "email" at bounding box center [784, 201] width 515 height 26
type input "[PERSON_NAME][EMAIL_ADDRESS][DOMAIN_NAME]"
click at [977, 28] on link "Registreer" at bounding box center [966, 22] width 48 height 13
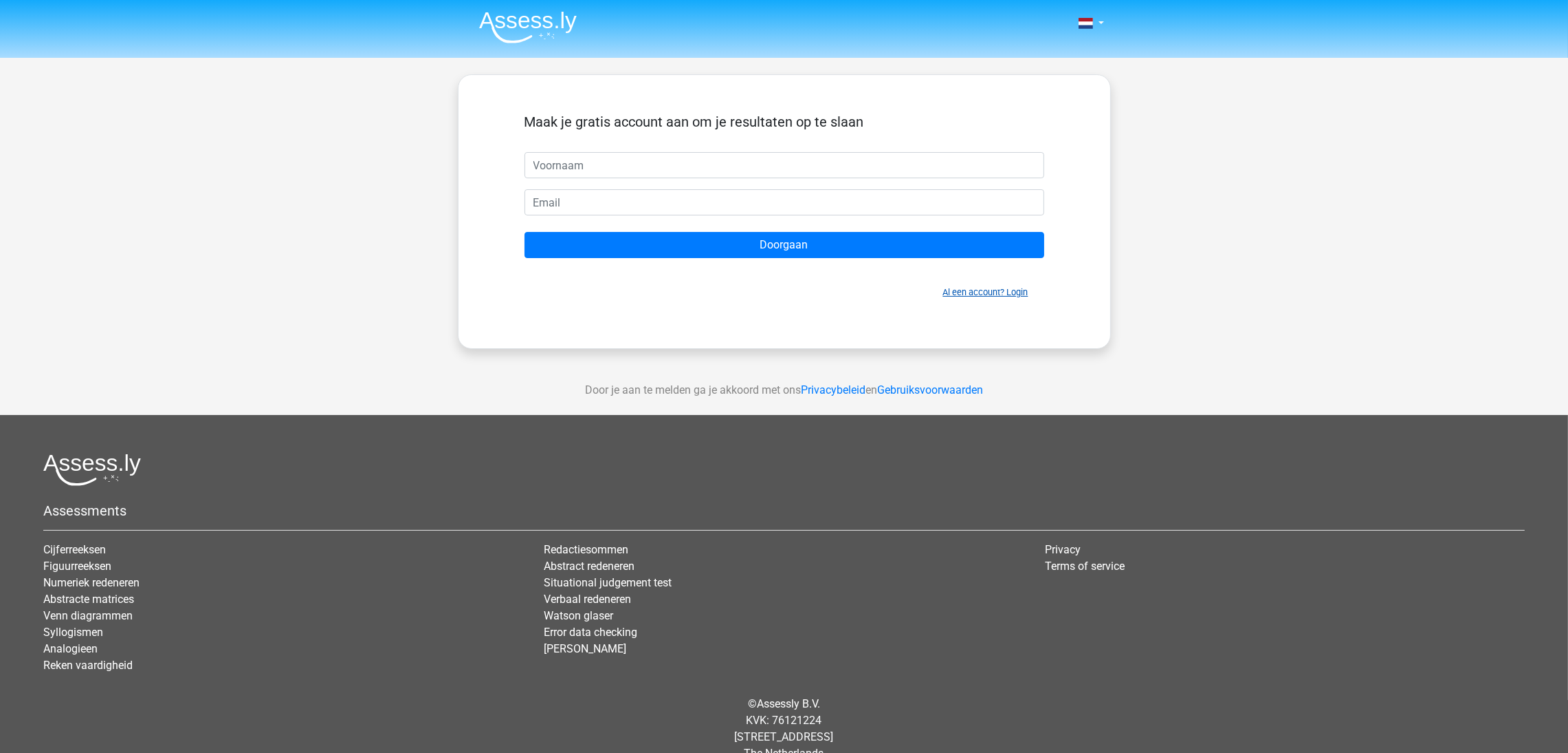
click at [1010, 287] on link "Al een account? Login" at bounding box center [985, 292] width 85 height 10
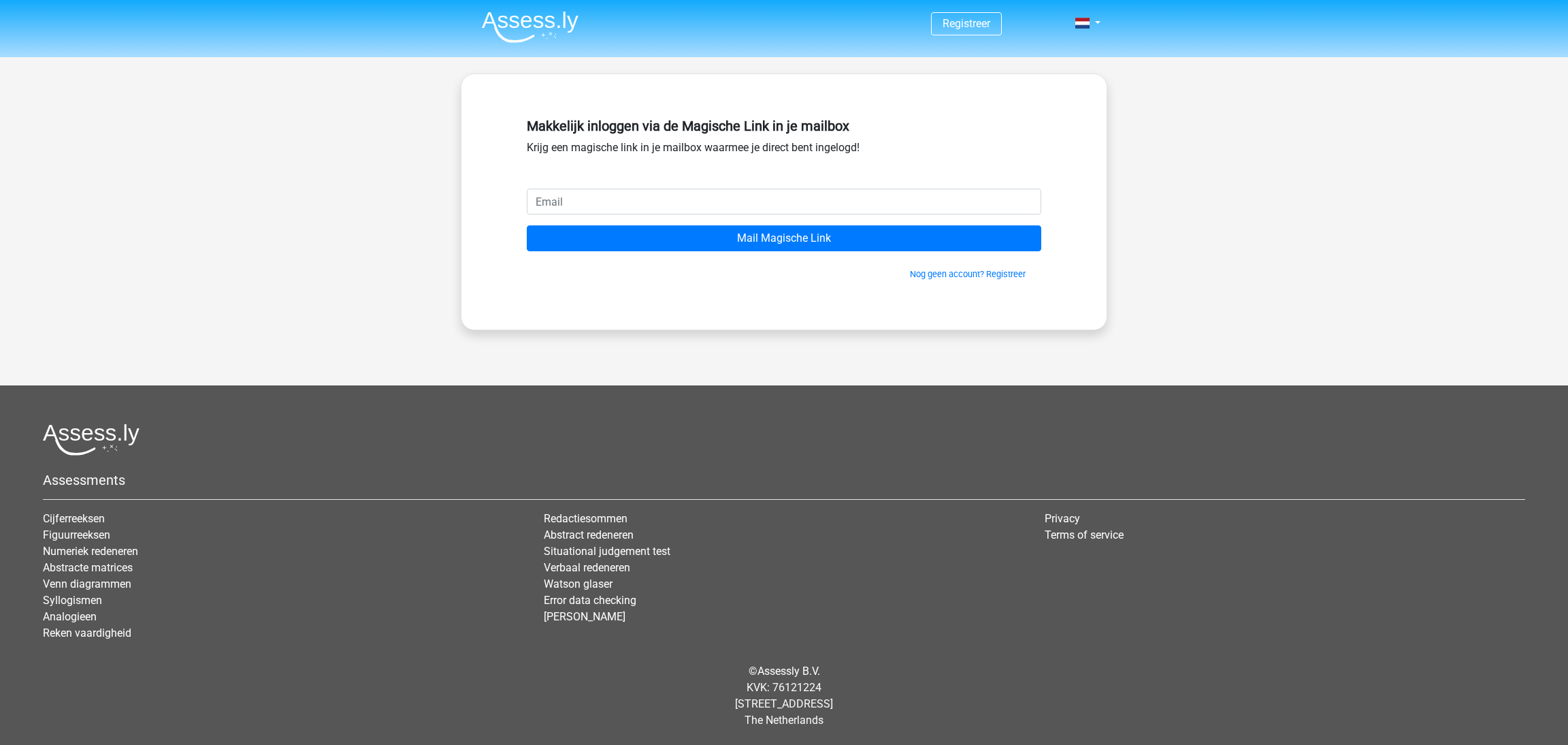
click at [695, 192] on input "email" at bounding box center [784, 201] width 515 height 26
type input "[PERSON_NAME][EMAIL_ADDRESS][DOMAIN_NAME]"
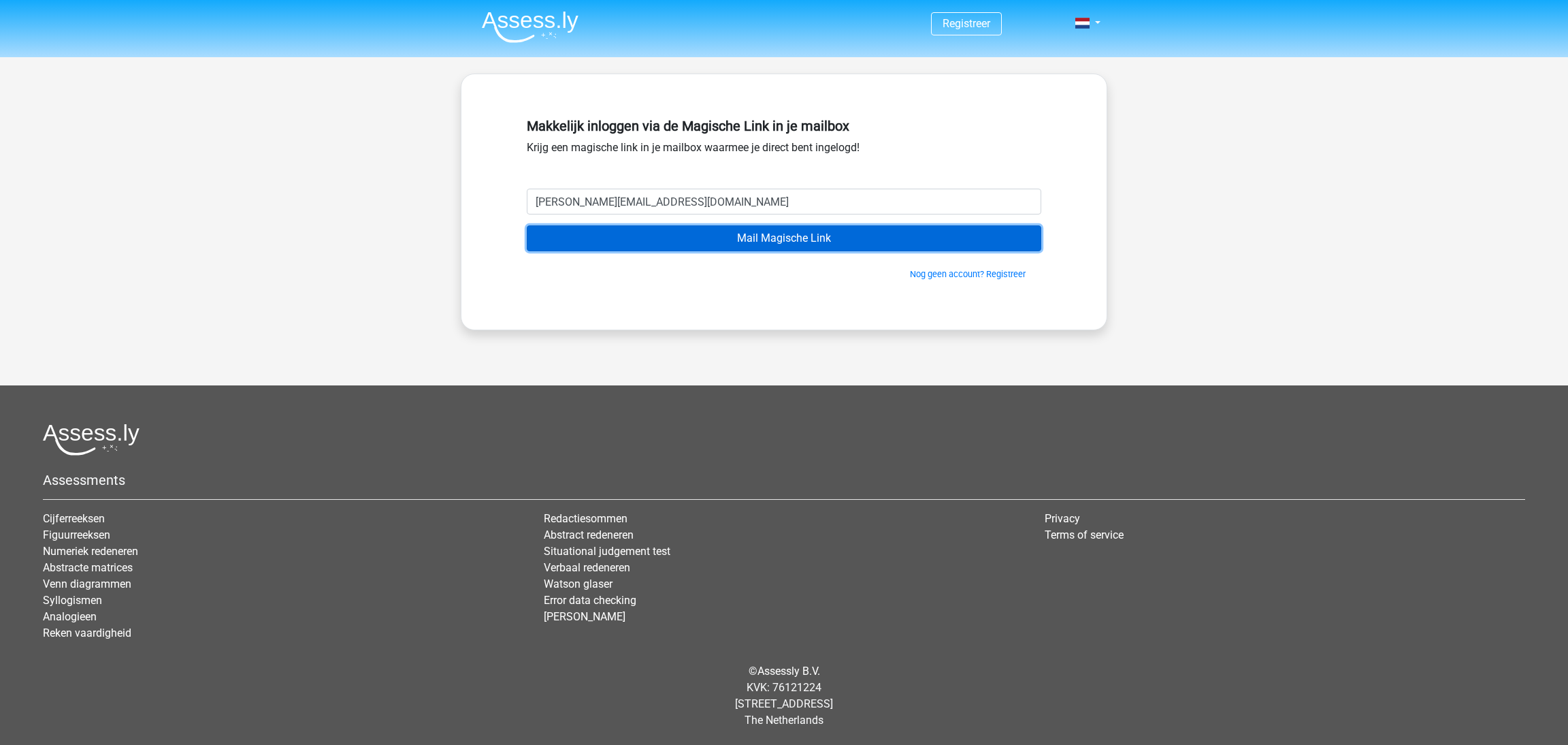
click at [732, 236] on input "Mail Magische Link" at bounding box center [784, 238] width 515 height 26
